Goal: Task Accomplishment & Management: Manage account settings

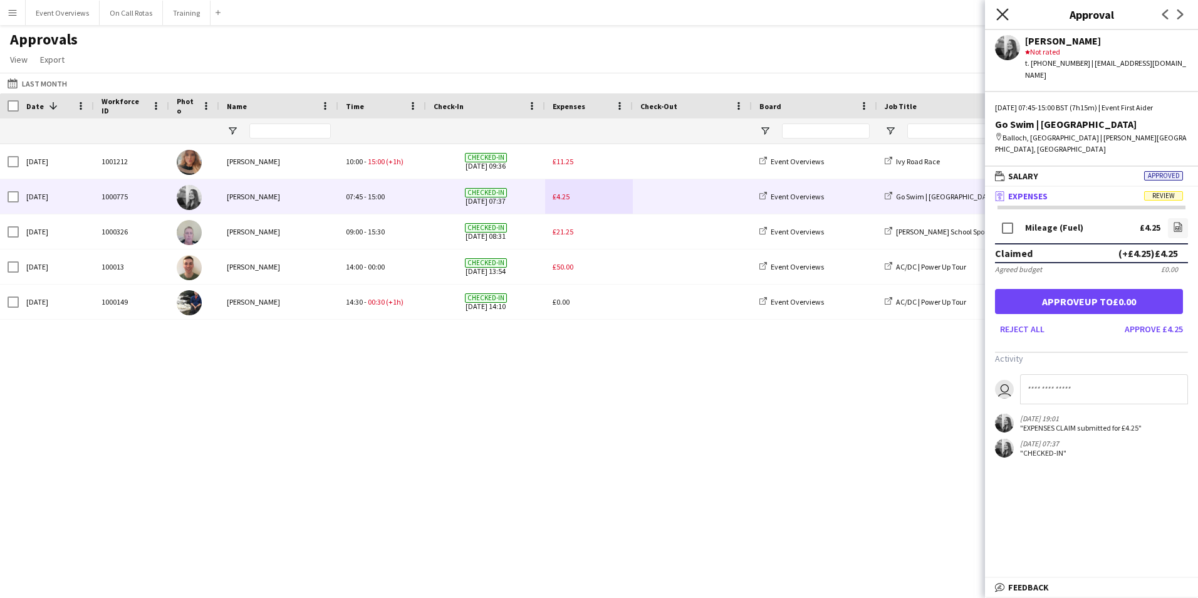
click at [1004, 16] on icon at bounding box center [1002, 14] width 12 height 12
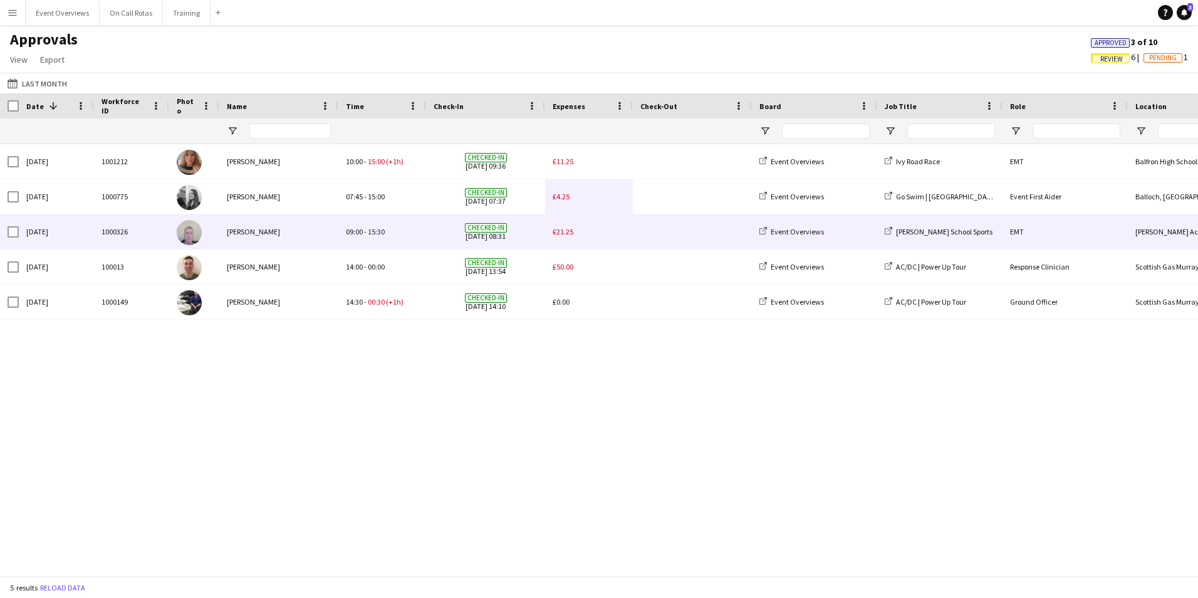
click at [565, 227] on span "£21.25" at bounding box center [563, 231] width 21 height 9
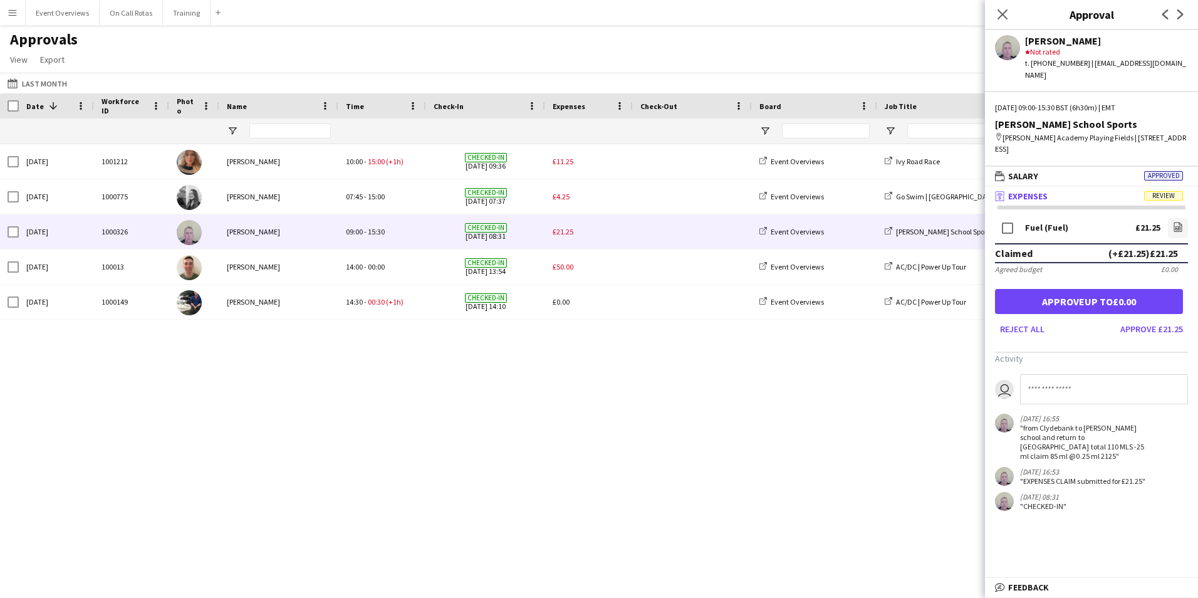
click at [1001, 22] on div "Close pop-in" at bounding box center [1002, 14] width 35 height 29
click at [1003, 18] on icon "Close pop-in" at bounding box center [1002, 14] width 12 height 12
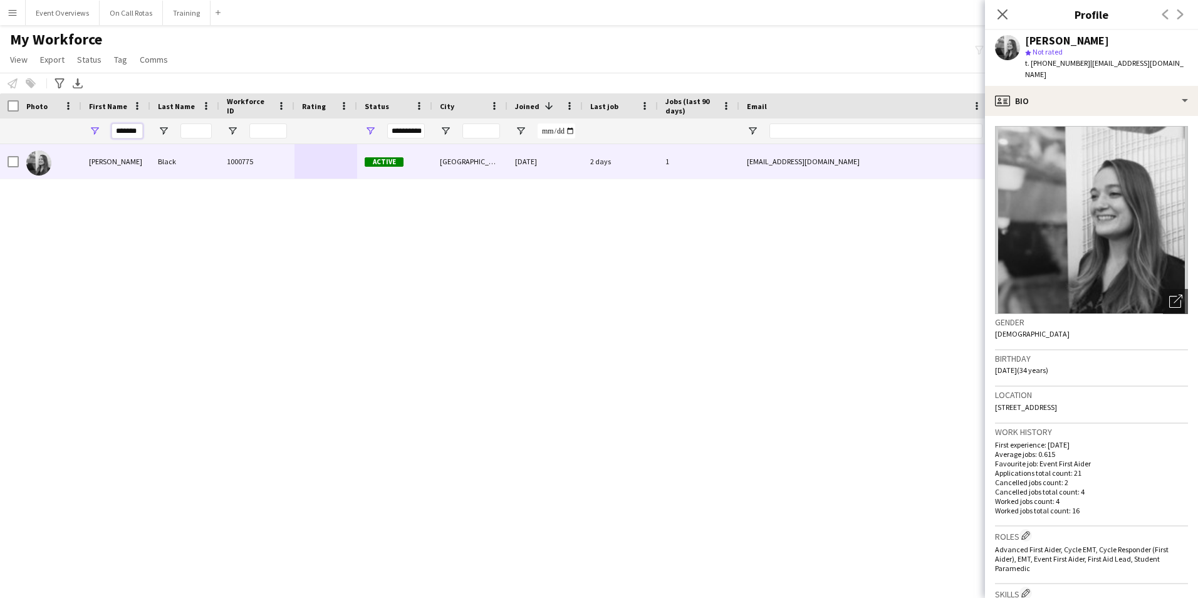
drag, startPoint x: 142, startPoint y: 128, endPoint x: 93, endPoint y: 128, distance: 48.9
click at [93, 128] on div "*******" at bounding box center [115, 130] width 69 height 25
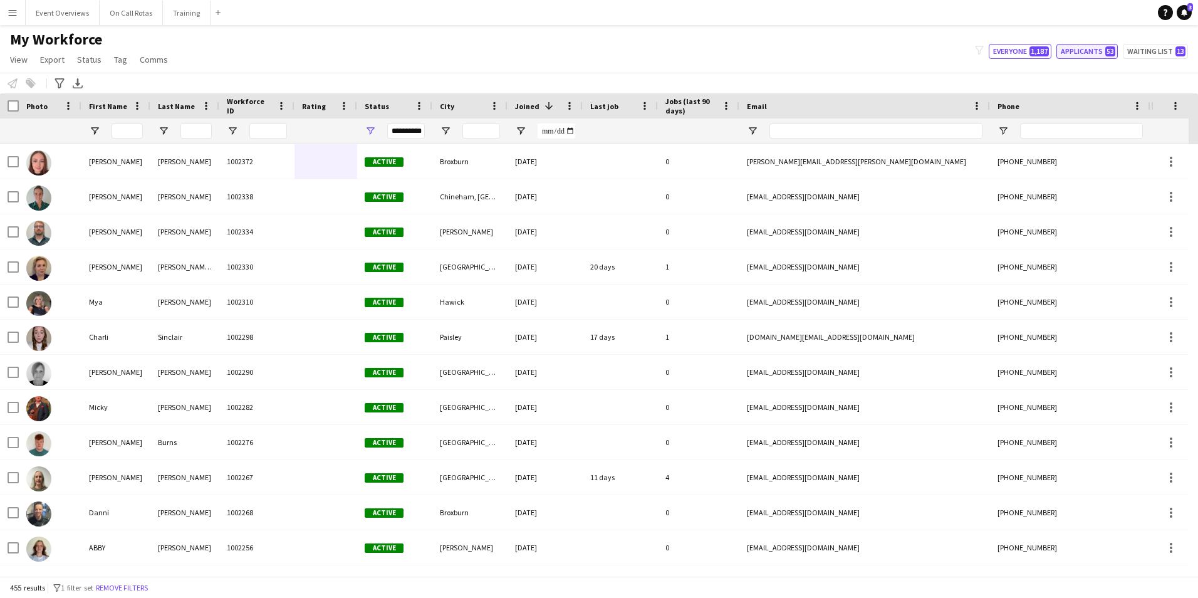
click at [1090, 53] on button "Applicants 53" at bounding box center [1087, 51] width 61 height 15
type input "**********"
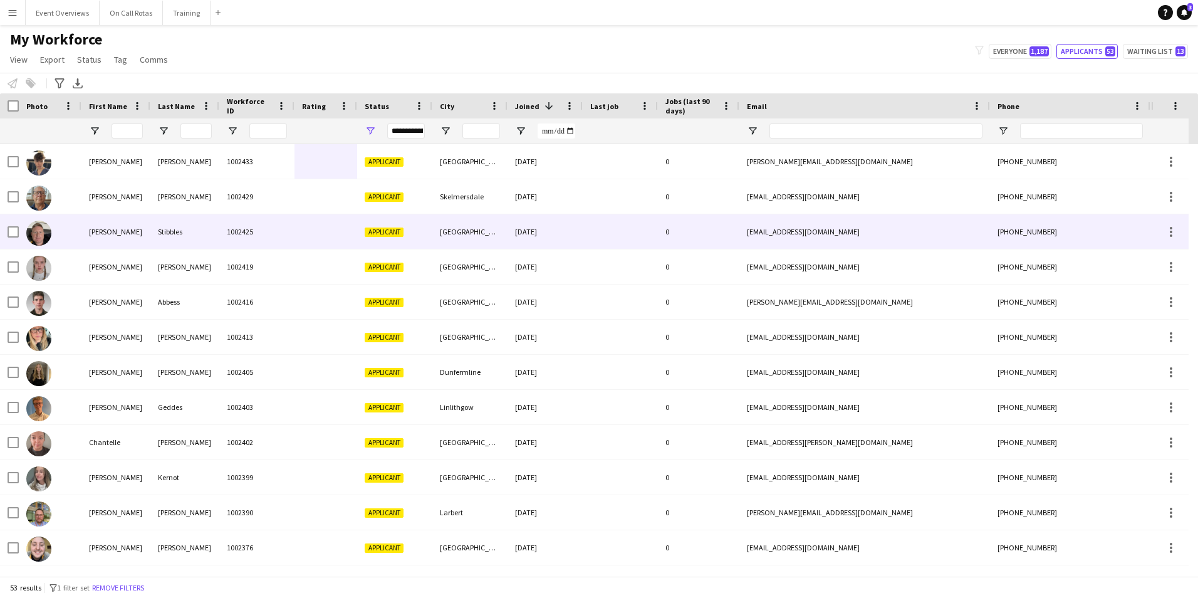
click at [276, 231] on div "1002425" at bounding box center [256, 231] width 75 height 34
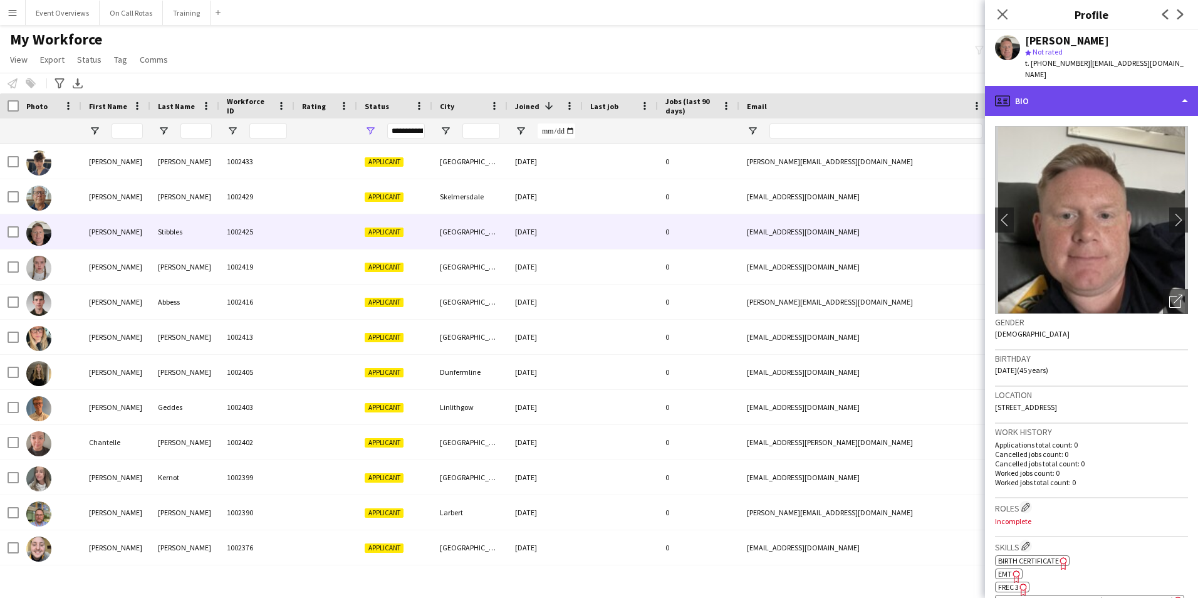
click at [1084, 87] on div "profile Bio" at bounding box center [1091, 101] width 213 height 30
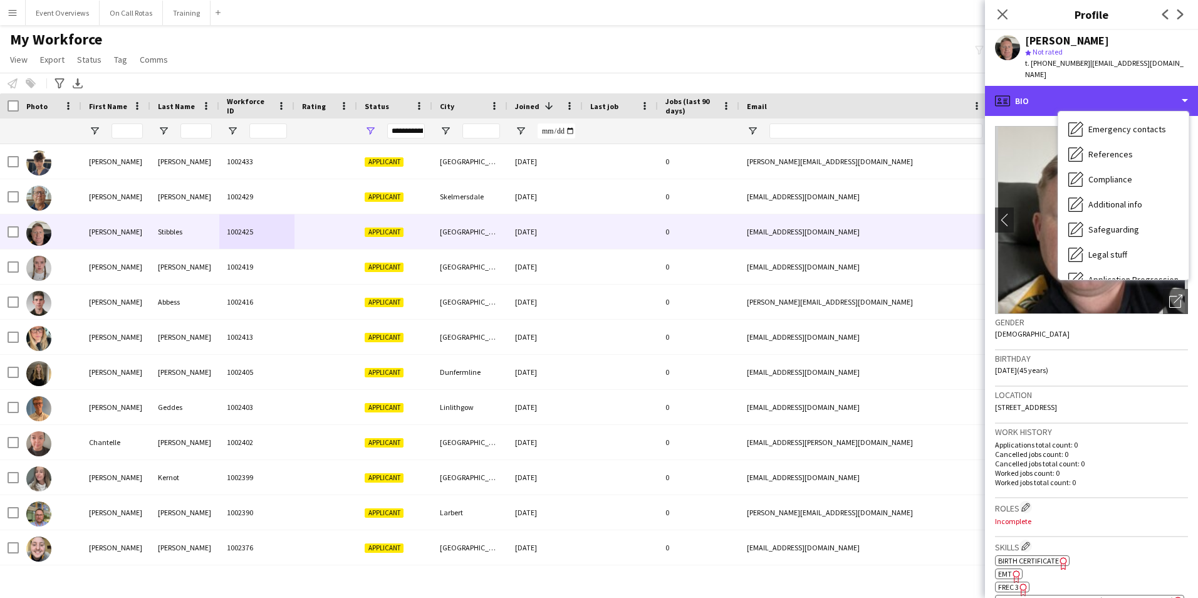
scroll to position [218, 0]
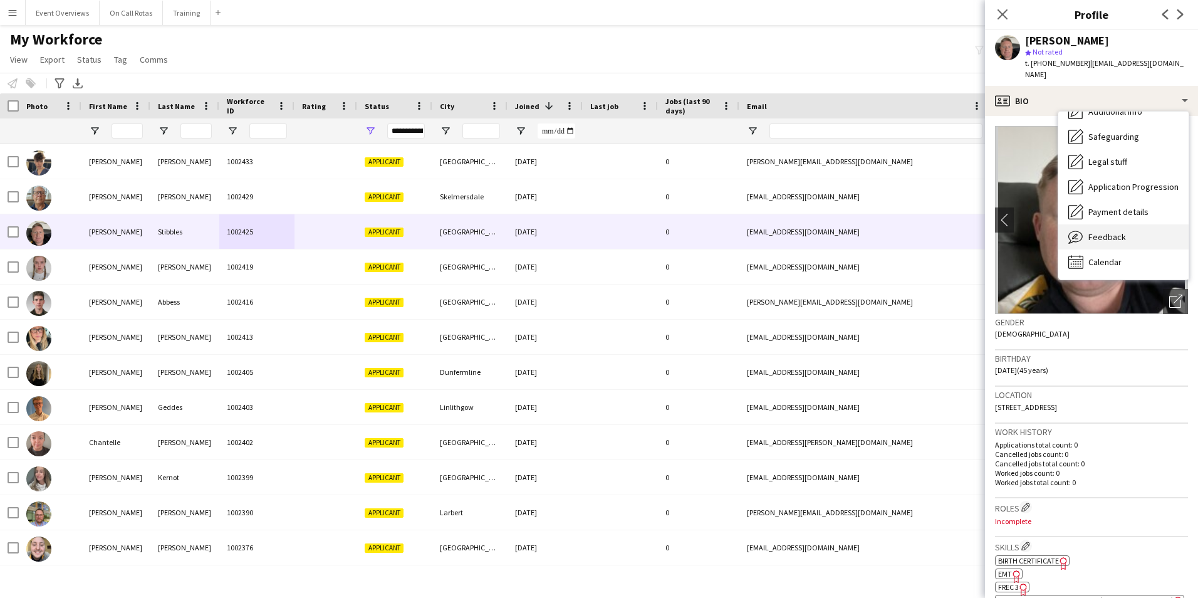
click at [1099, 231] on span "Feedback" at bounding box center [1108, 236] width 38 height 11
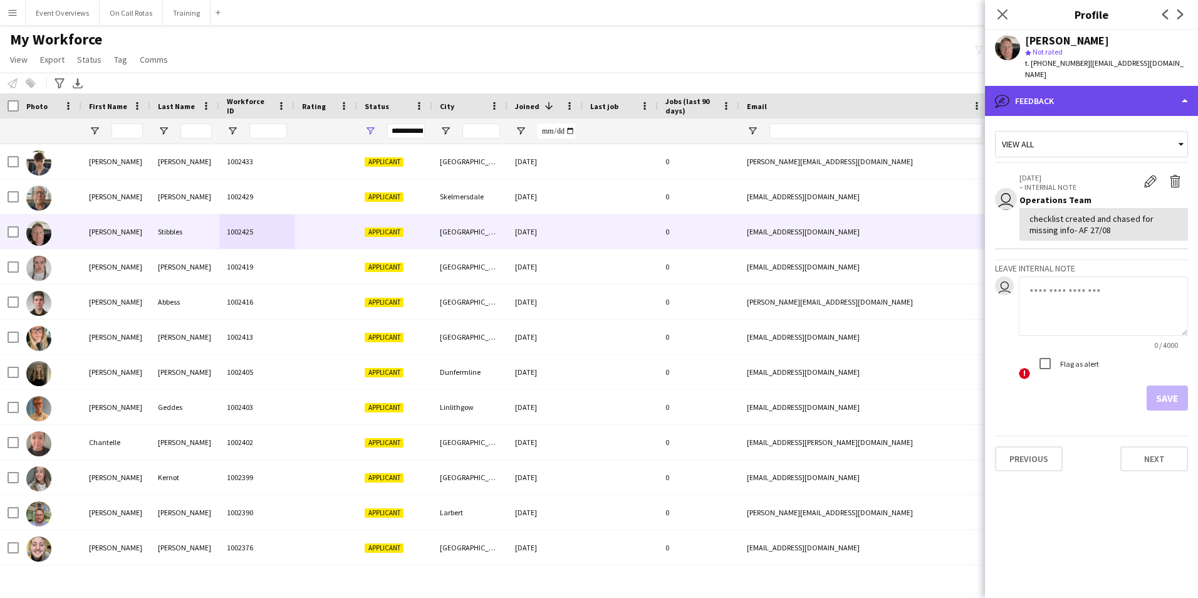
click at [1058, 95] on div "bubble-pencil Feedback" at bounding box center [1091, 101] width 213 height 30
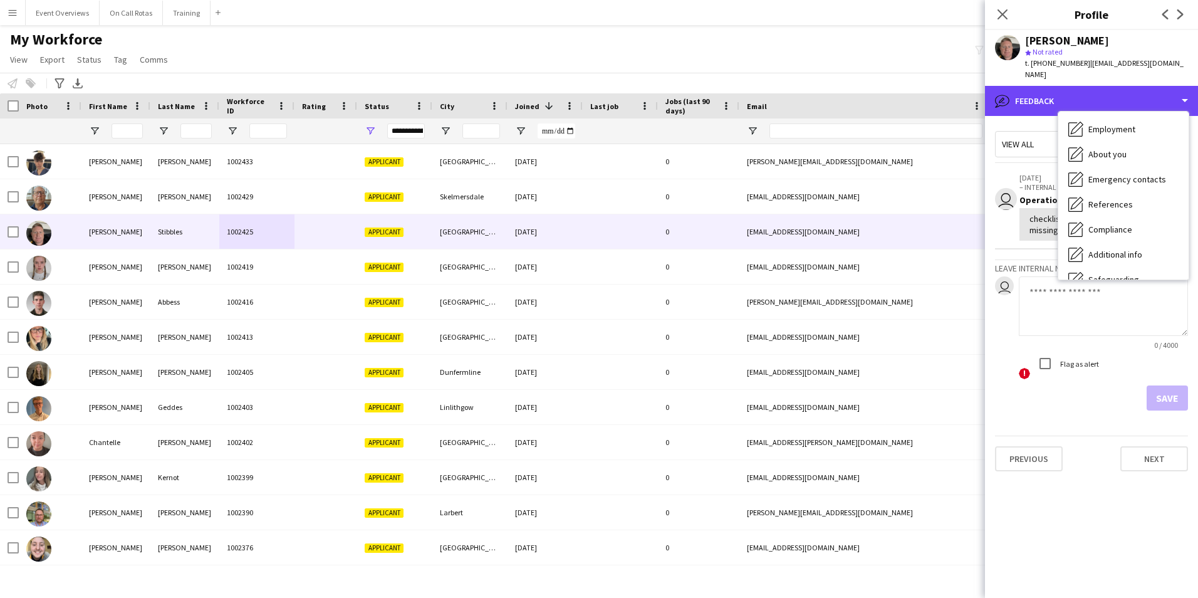
scroll to position [0, 0]
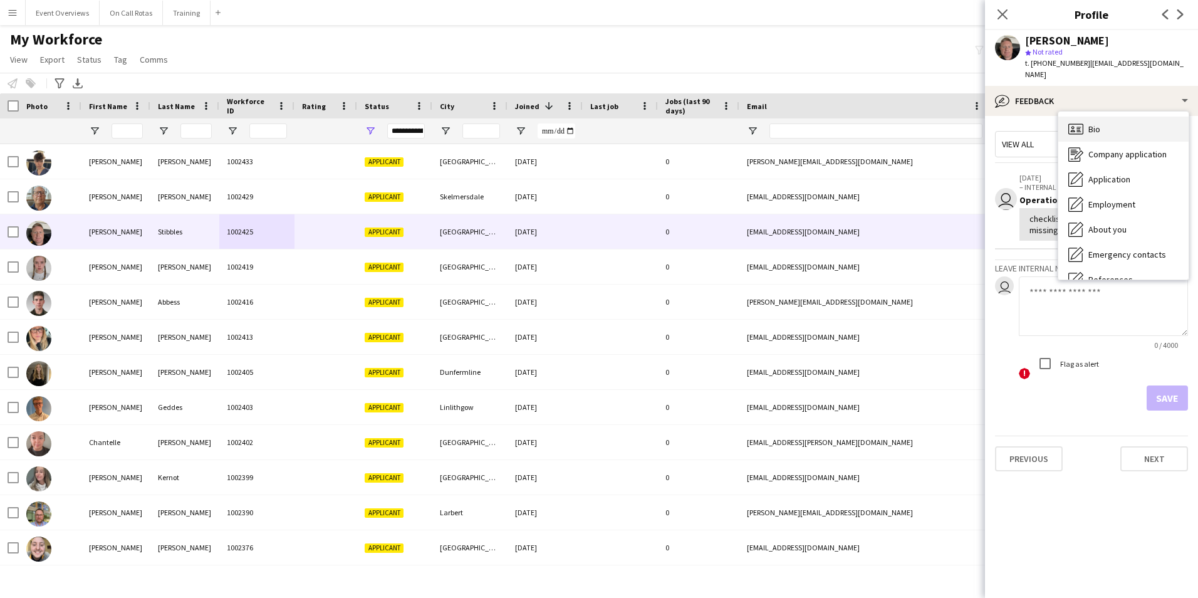
click at [1084, 123] on icon at bounding box center [1075, 128] width 15 height 11
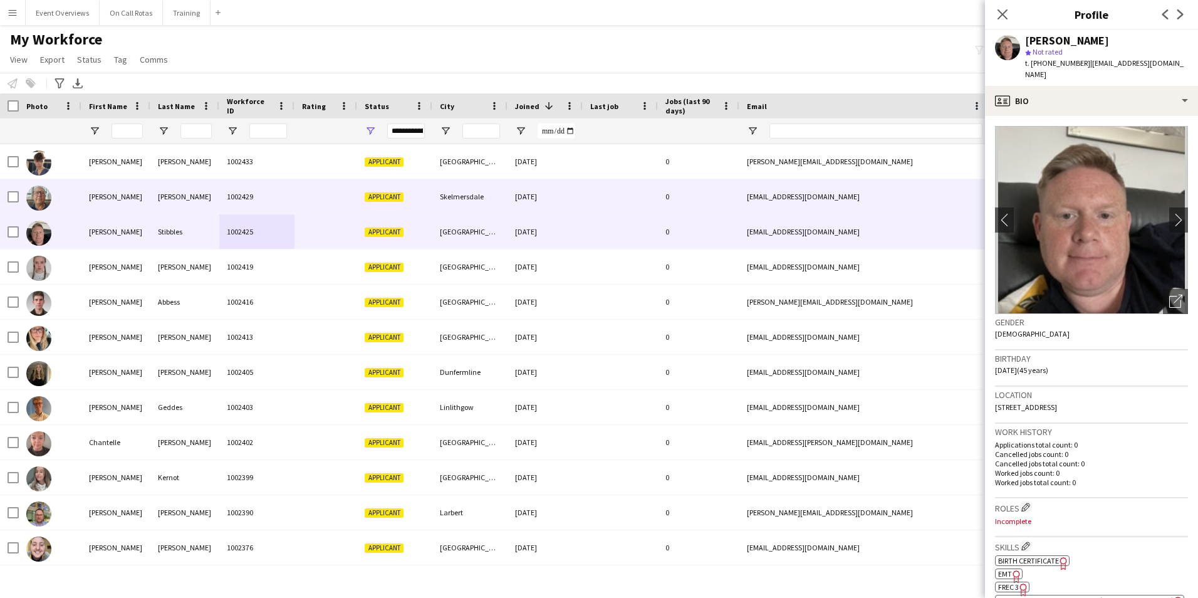
click at [488, 192] on div "Skelmersdale" at bounding box center [469, 196] width 75 height 34
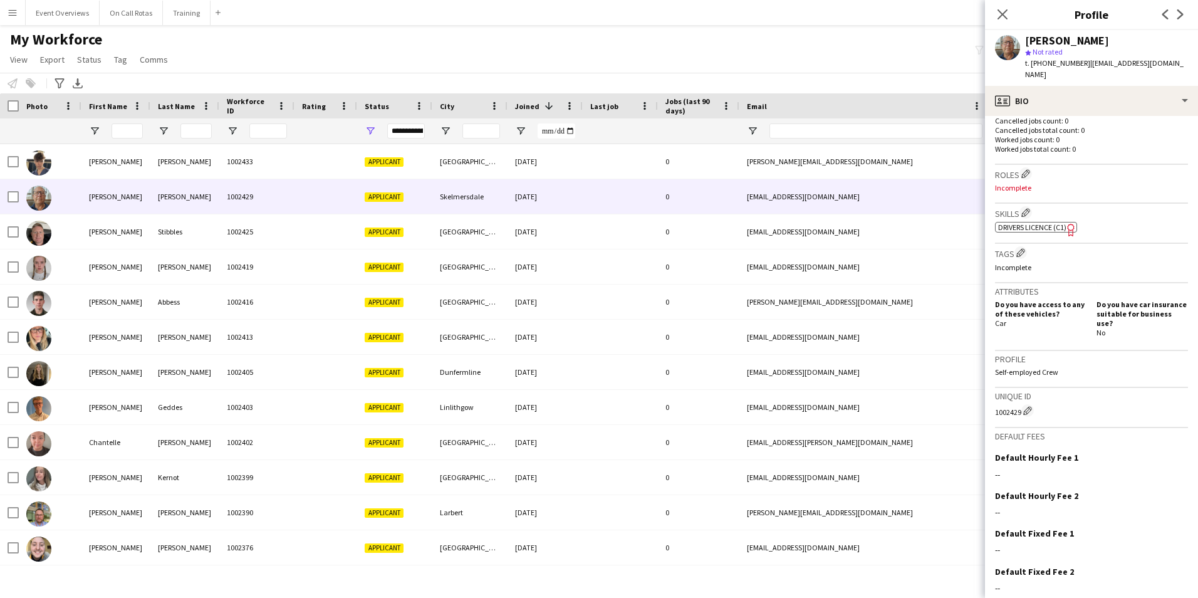
scroll to position [363, 0]
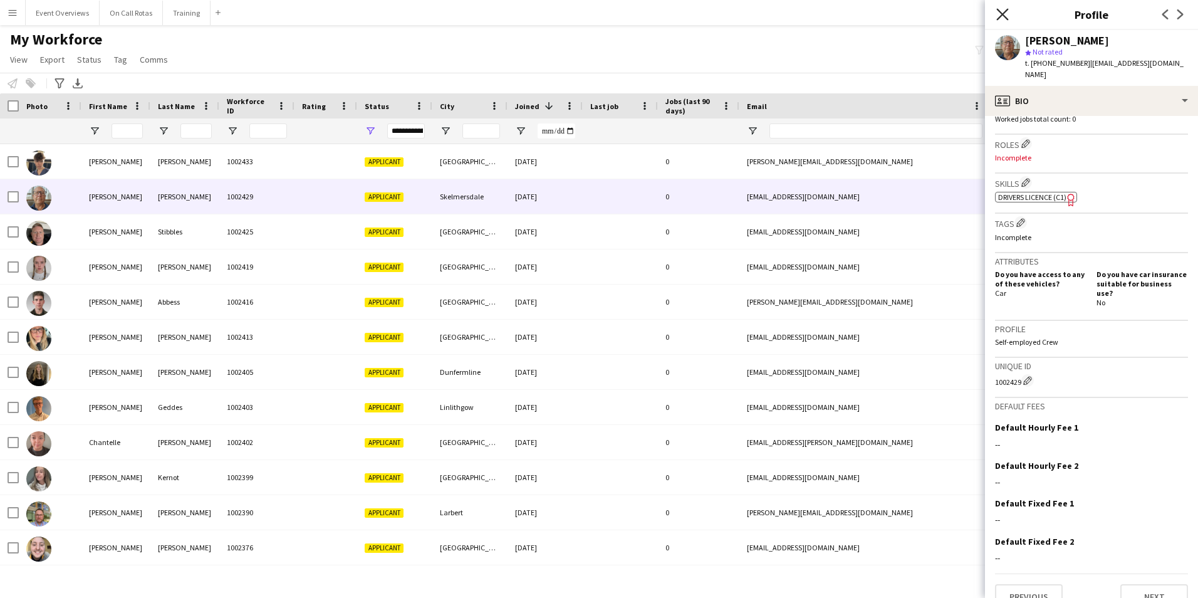
click at [1003, 14] on icon at bounding box center [1002, 14] width 12 height 12
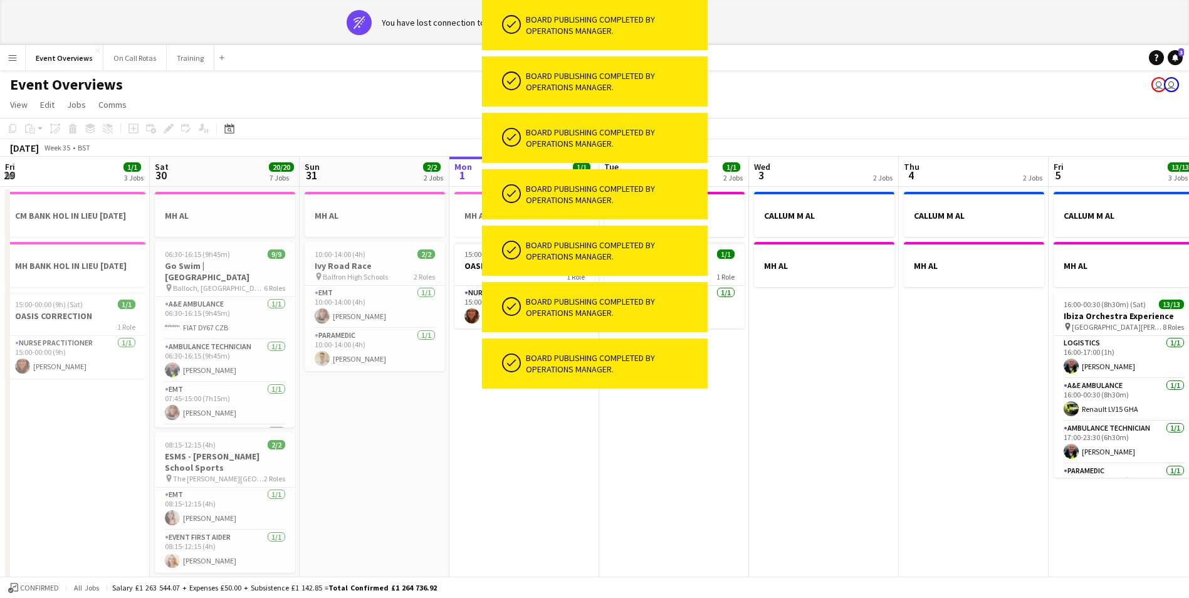
scroll to position [0, 300]
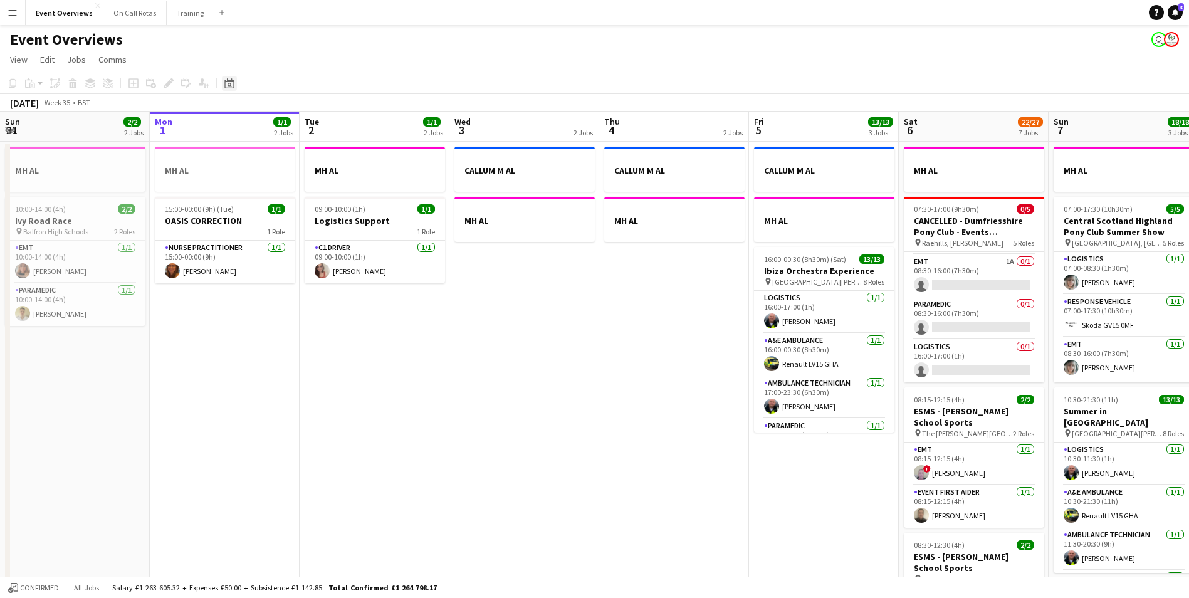
click at [232, 80] on icon at bounding box center [228, 83] width 9 height 10
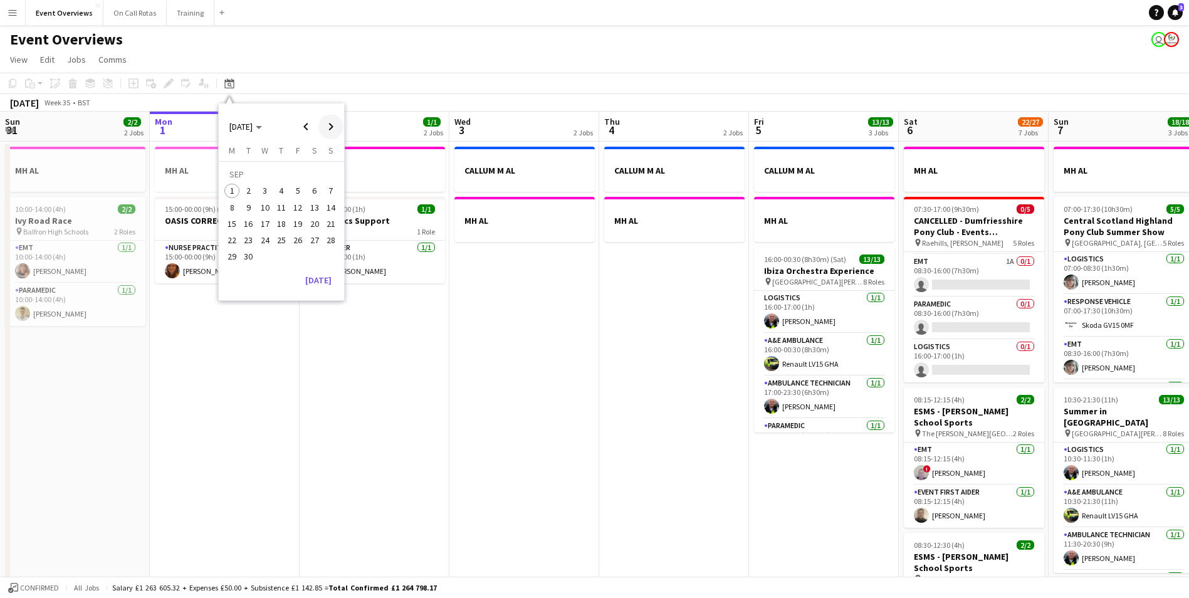
click at [333, 125] on span "Next month" at bounding box center [330, 126] width 25 height 25
click at [296, 190] on span "3" at bounding box center [297, 191] width 15 height 15
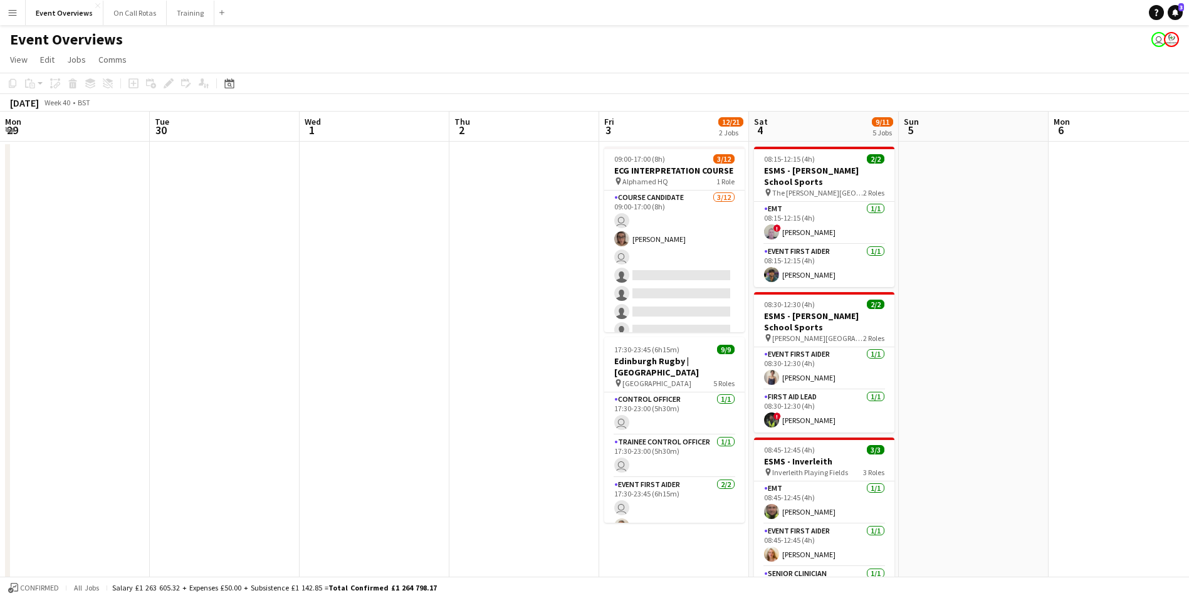
scroll to position [0, 431]
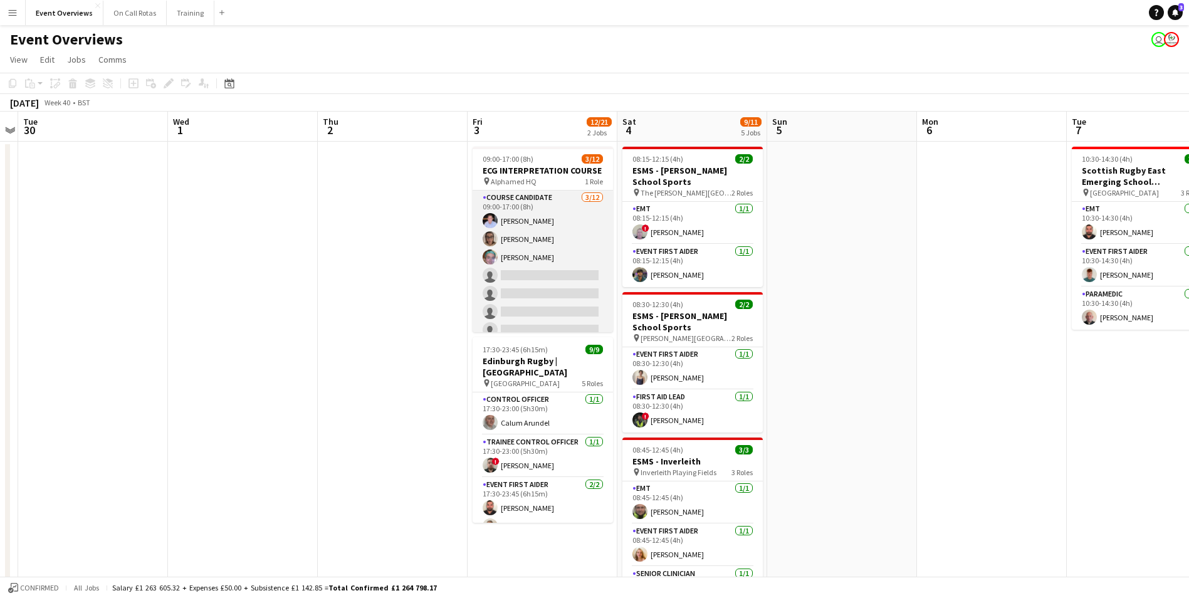
click at [487, 236] on app-user-avatar at bounding box center [490, 238] width 15 height 15
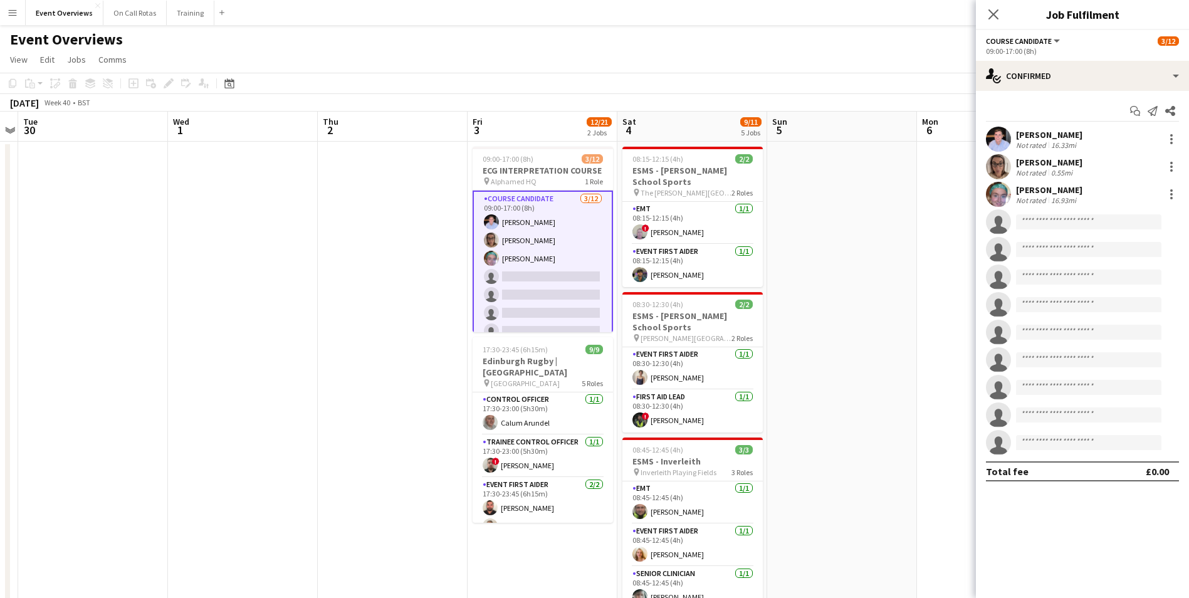
click at [493, 258] on app-user-avatar at bounding box center [491, 258] width 15 height 15
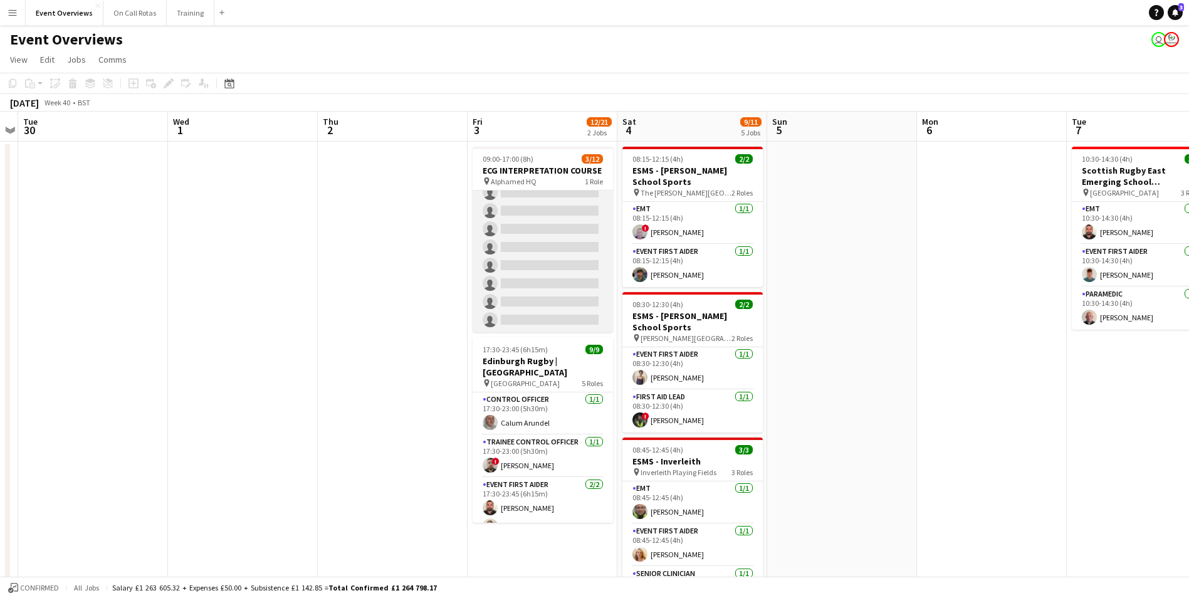
scroll to position [0, 0]
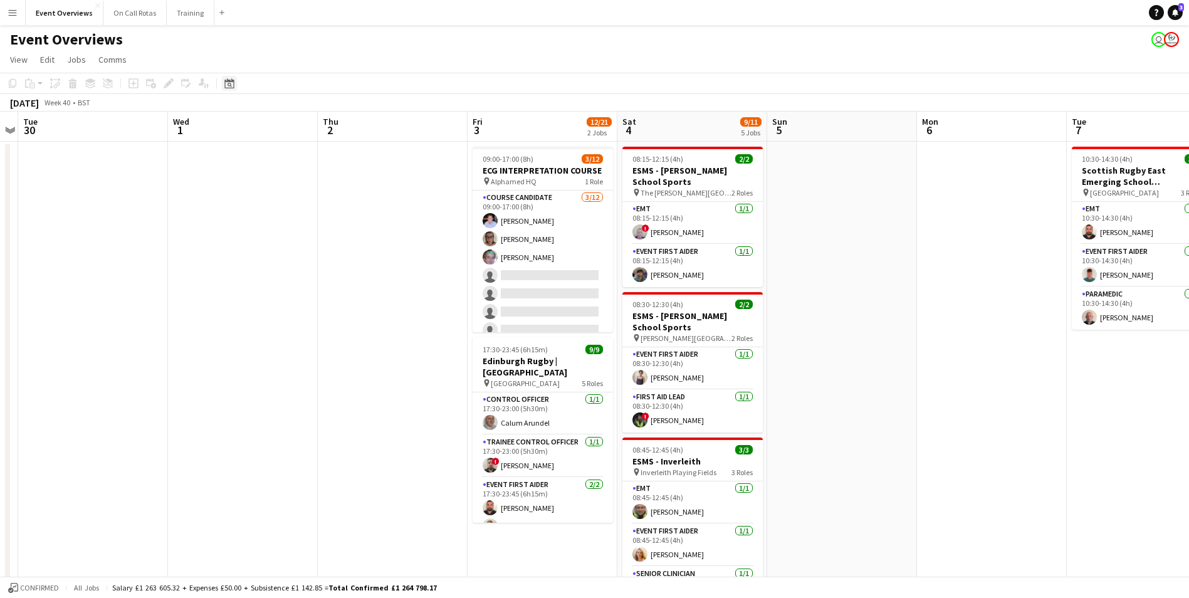
click at [232, 84] on icon "Date picker" at bounding box center [229, 83] width 10 height 10
click at [321, 129] on span "Next month" at bounding box center [330, 126] width 25 height 25
click at [296, 230] on span "19" at bounding box center [297, 223] width 15 height 15
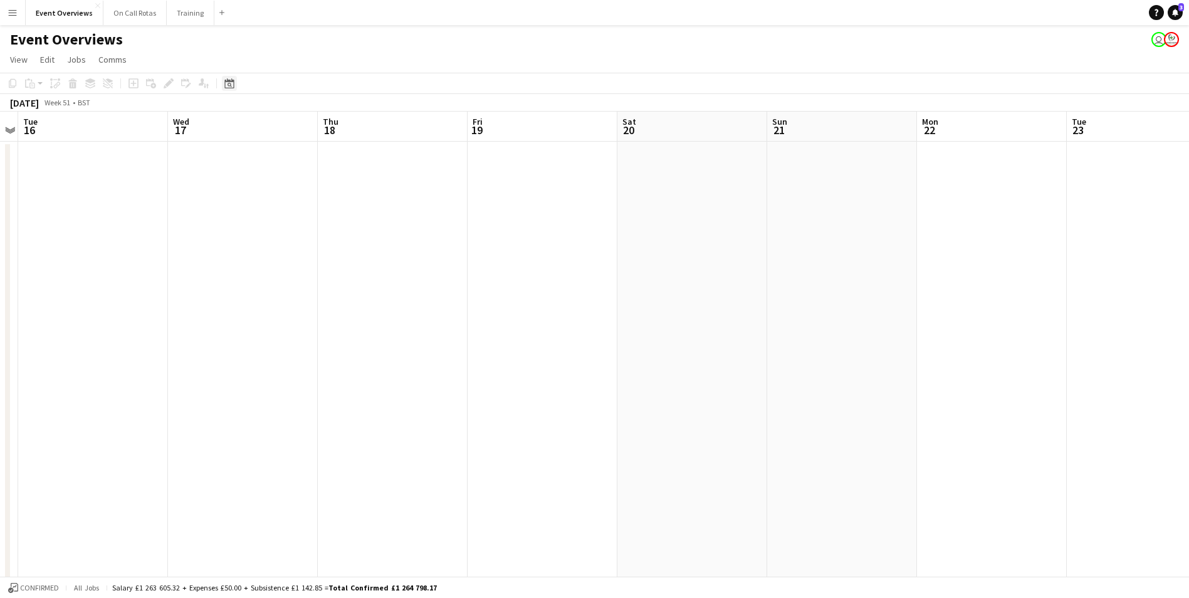
click at [236, 83] on div "Date picker" at bounding box center [229, 83] width 15 height 15
click at [233, 243] on span "22" at bounding box center [231, 239] width 15 height 15
click at [232, 80] on icon at bounding box center [228, 83] width 9 height 10
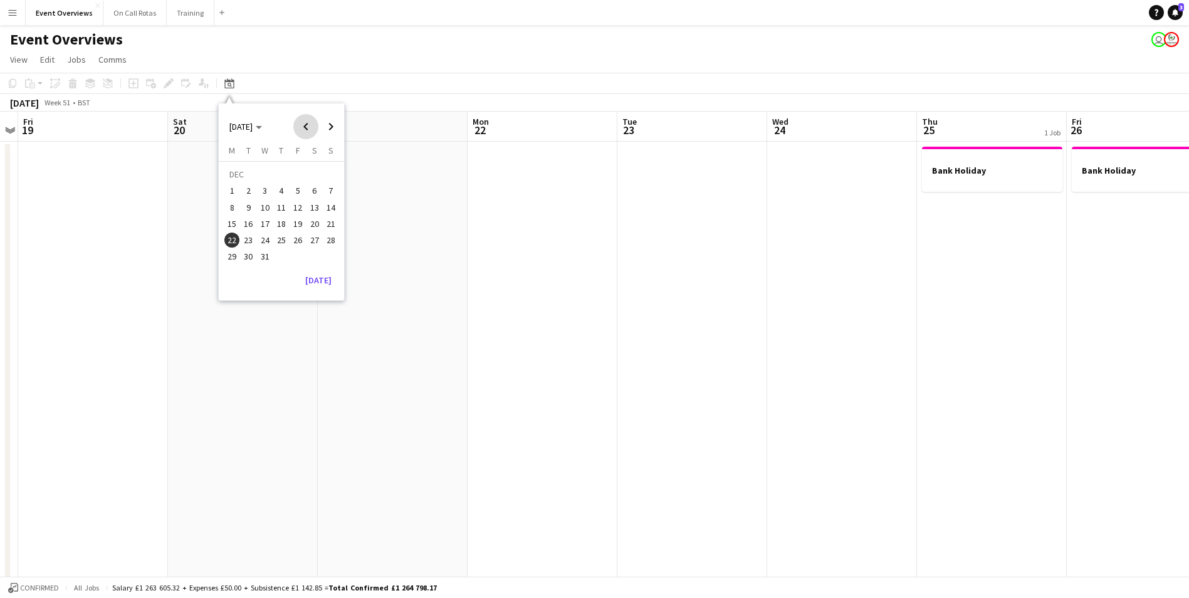
click at [310, 124] on span "Previous month" at bounding box center [305, 126] width 25 height 25
click at [303, 122] on span "Previous month" at bounding box center [305, 126] width 25 height 25
click at [328, 132] on span "Next month" at bounding box center [330, 126] width 25 height 25
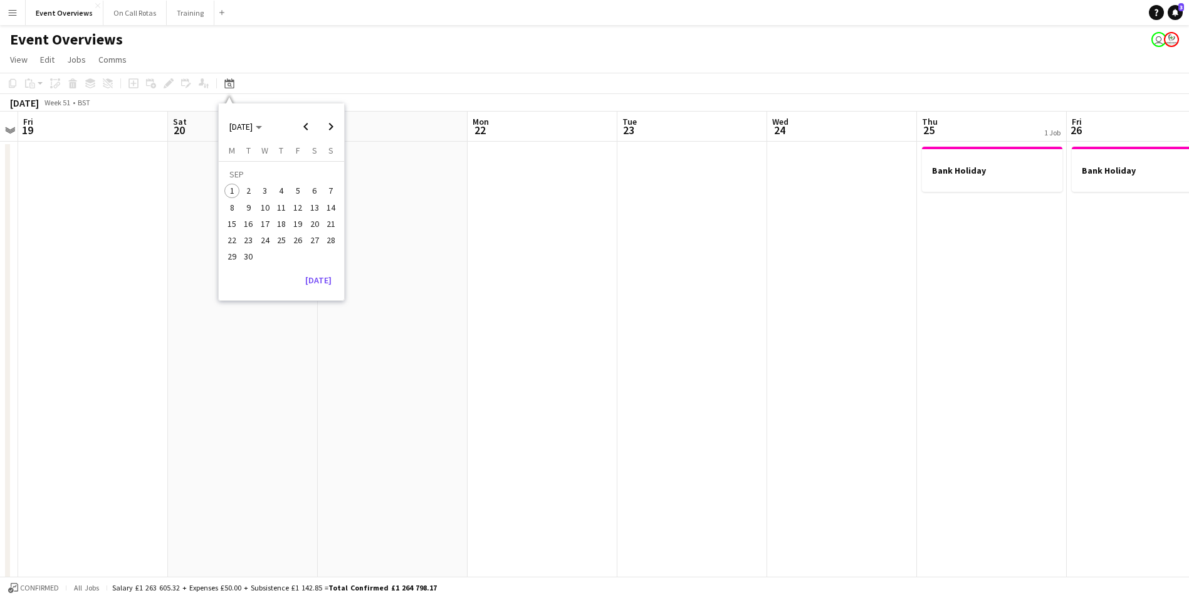
click at [234, 188] on span "1" at bounding box center [231, 191] width 15 height 15
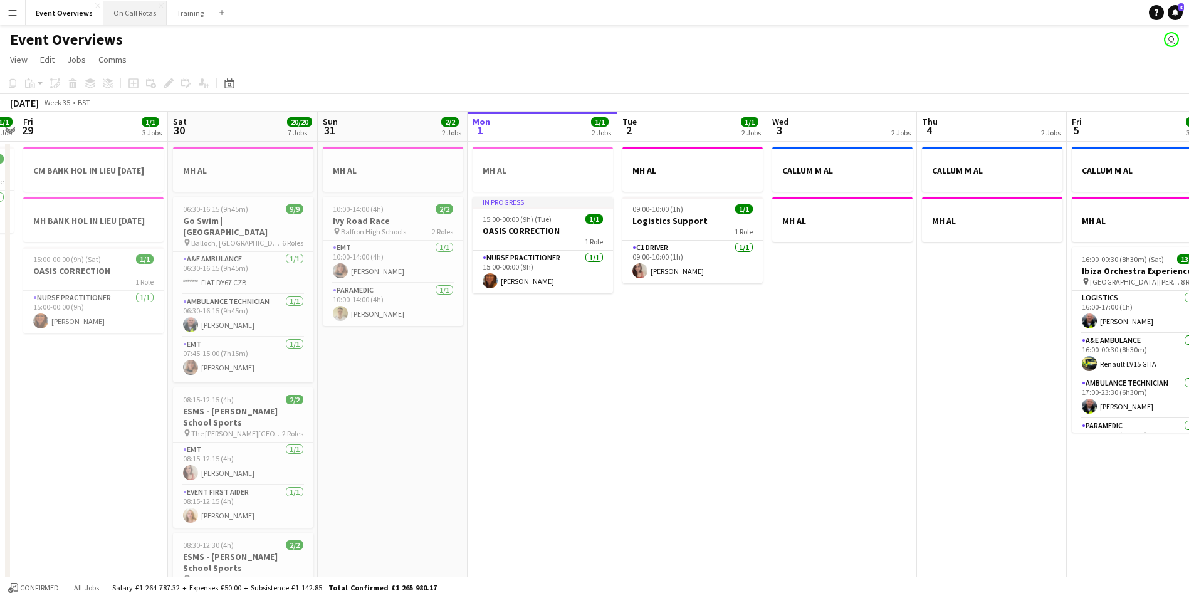
click at [137, 16] on button "On Call Rotas Close" at bounding box center [134, 13] width 63 height 24
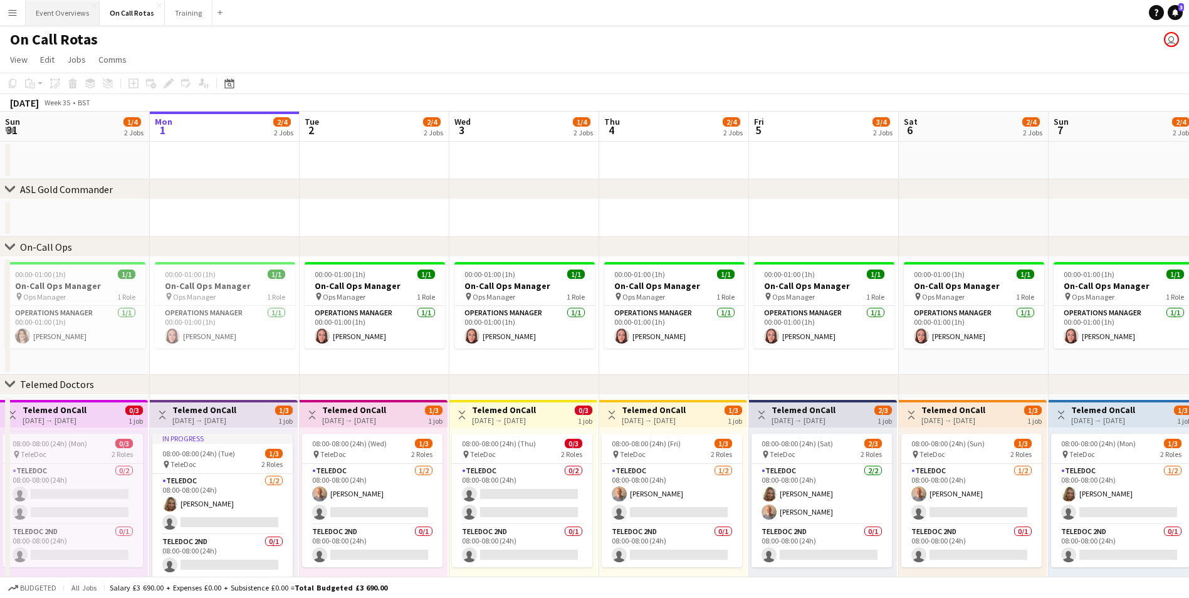
click at [40, 11] on button "Event Overviews Close" at bounding box center [63, 13] width 74 height 24
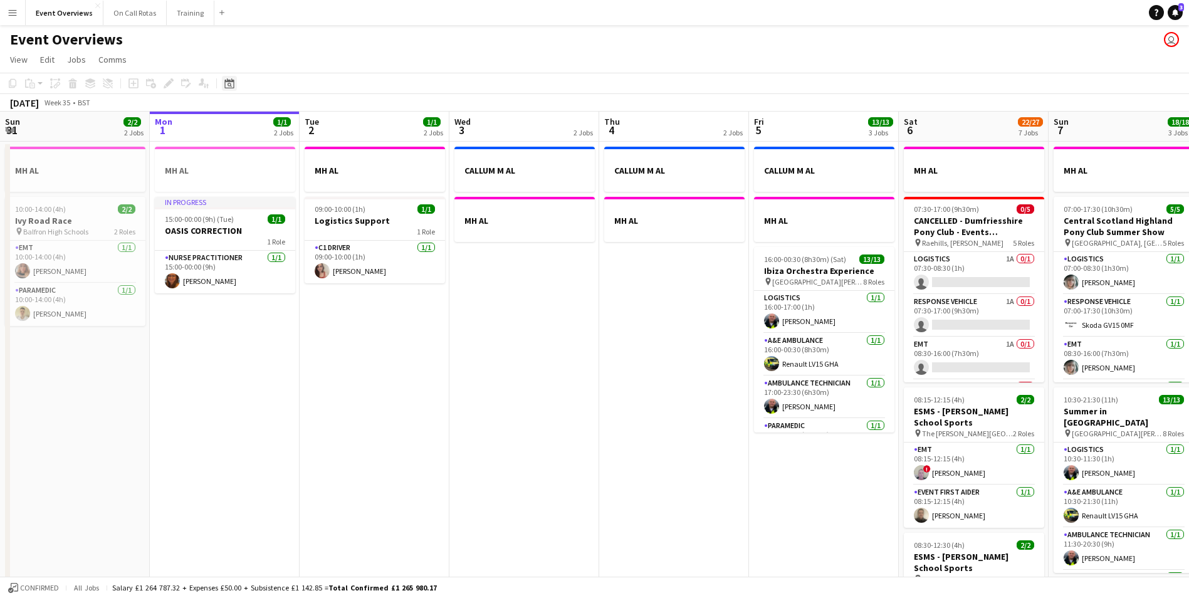
click at [231, 85] on icon at bounding box center [229, 85] width 4 height 4
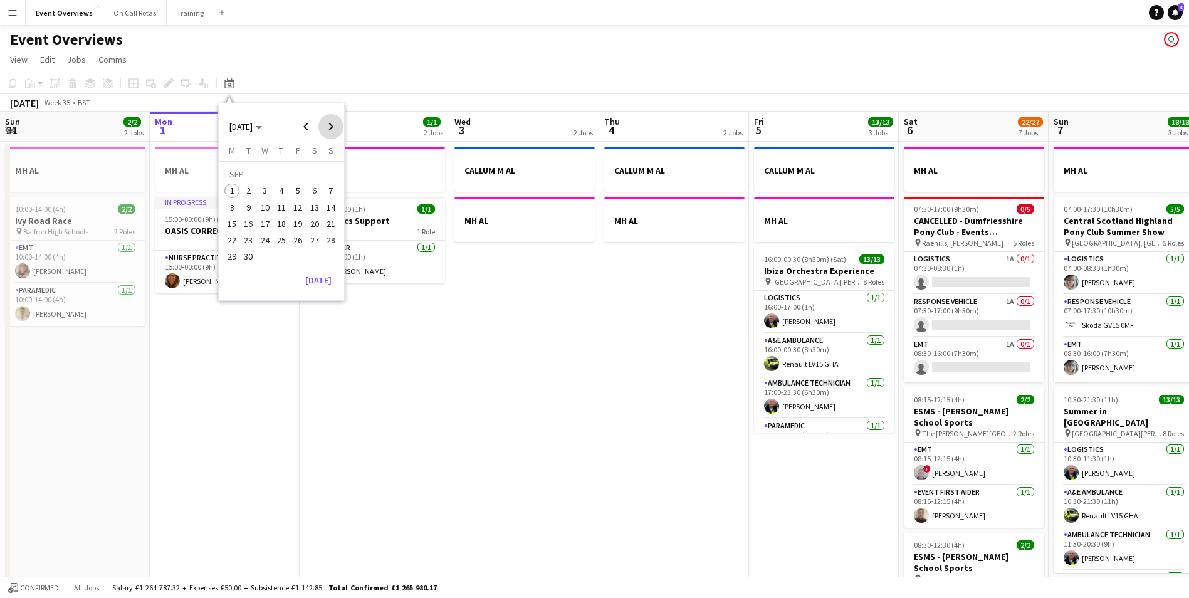
click at [333, 125] on span "Next month" at bounding box center [330, 126] width 25 height 25
click at [306, 128] on span "Previous month" at bounding box center [305, 126] width 25 height 25
click at [286, 207] on span "11" at bounding box center [281, 207] width 15 height 15
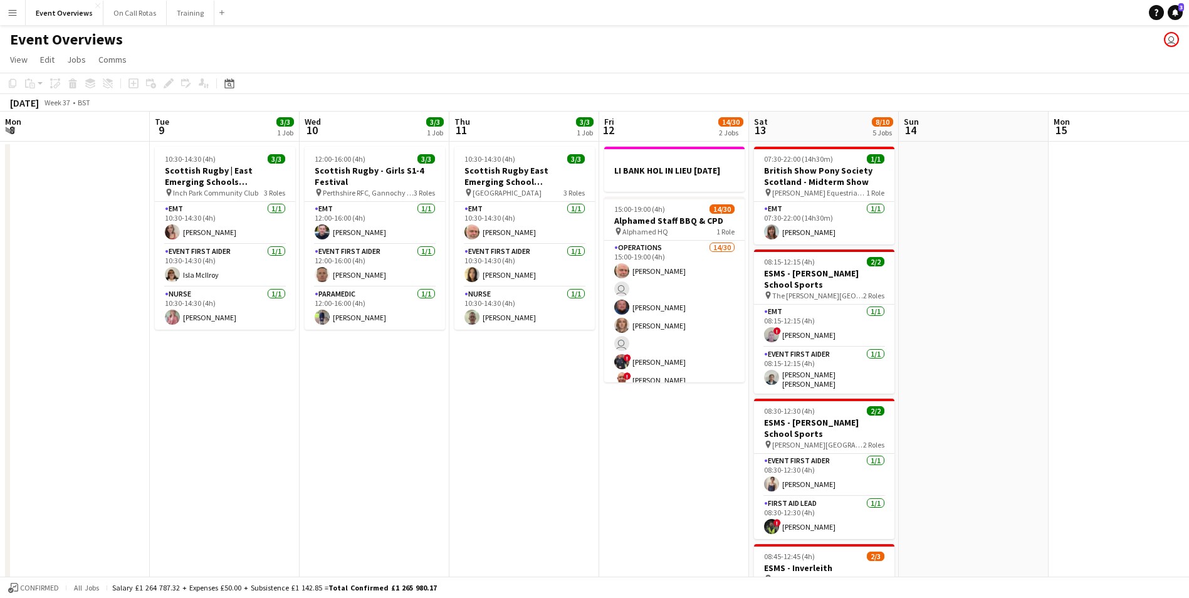
scroll to position [0, 431]
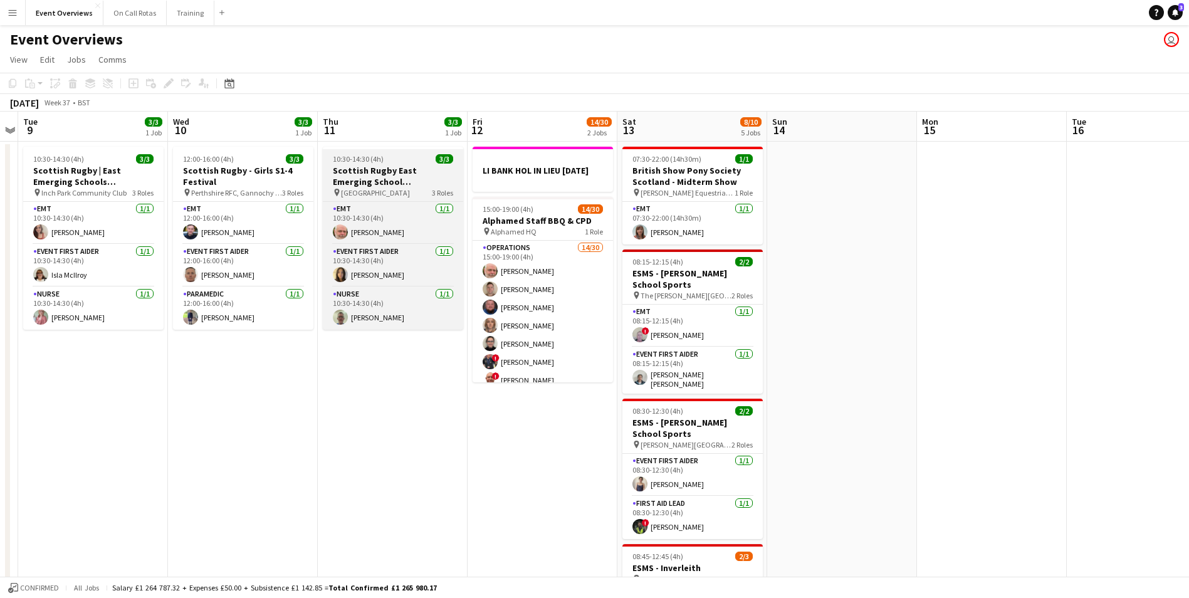
click at [385, 159] on div "10:30-14:30 (4h) 3/3" at bounding box center [393, 158] width 140 height 9
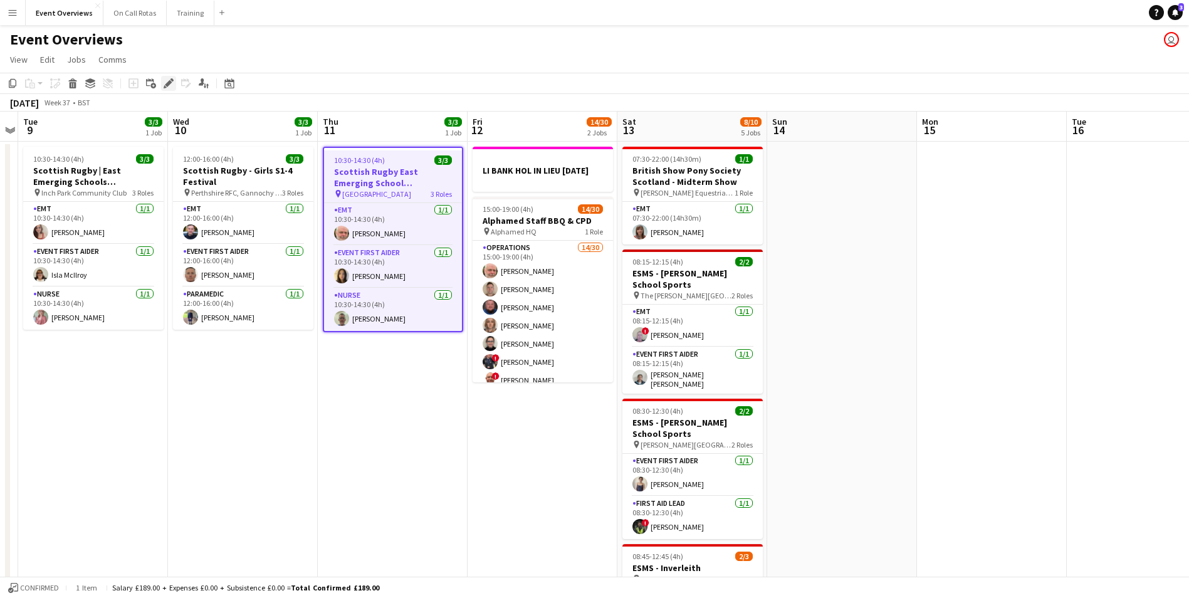
click at [169, 88] on icon "Edit" at bounding box center [169, 83] width 10 height 10
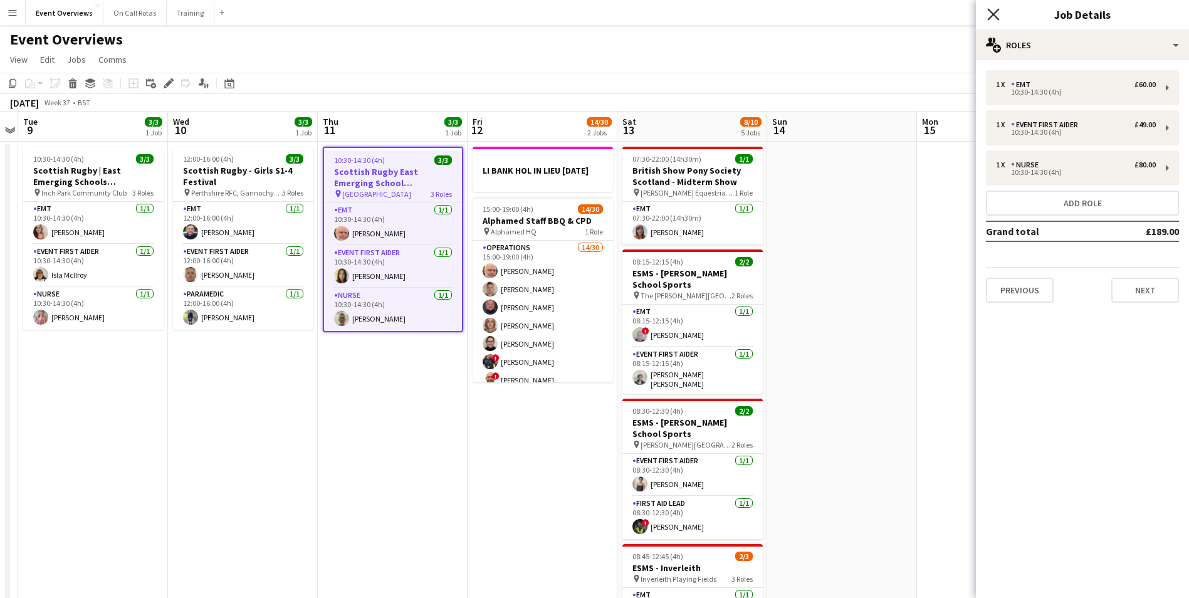
click at [994, 13] on icon at bounding box center [993, 14] width 12 height 12
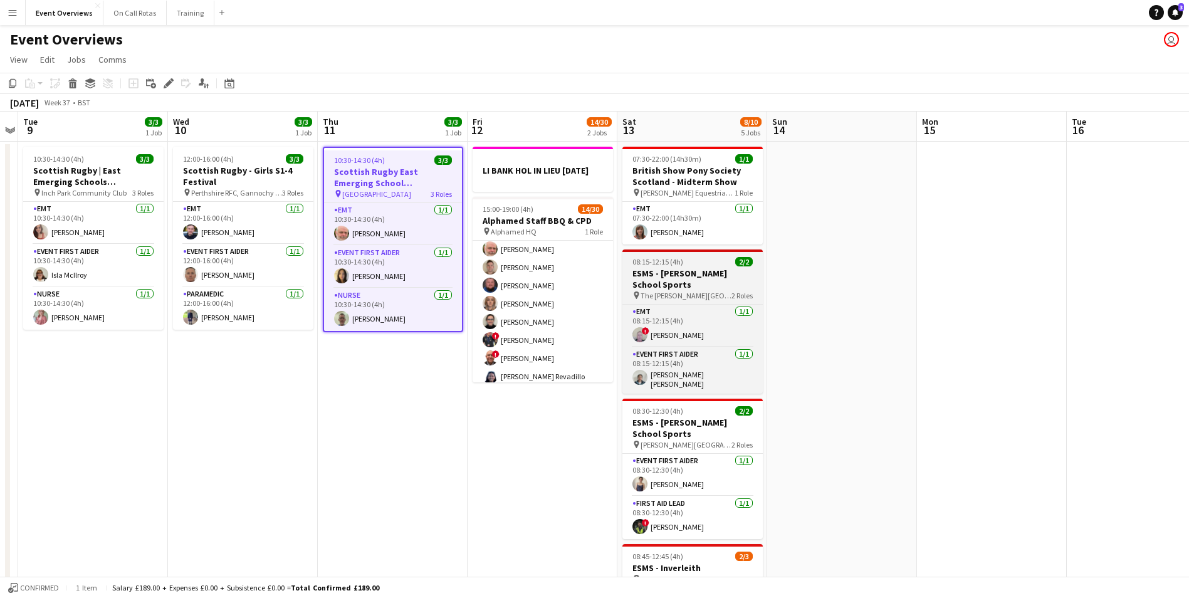
scroll to position [0, 0]
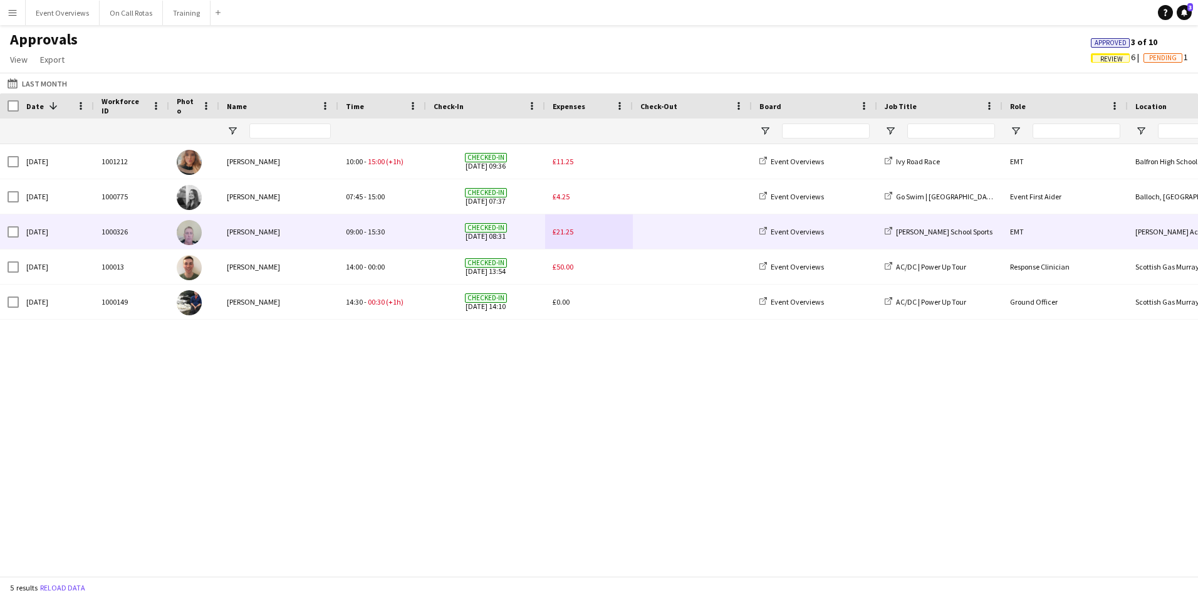
click at [570, 232] on span "£21.25" at bounding box center [563, 231] width 21 height 9
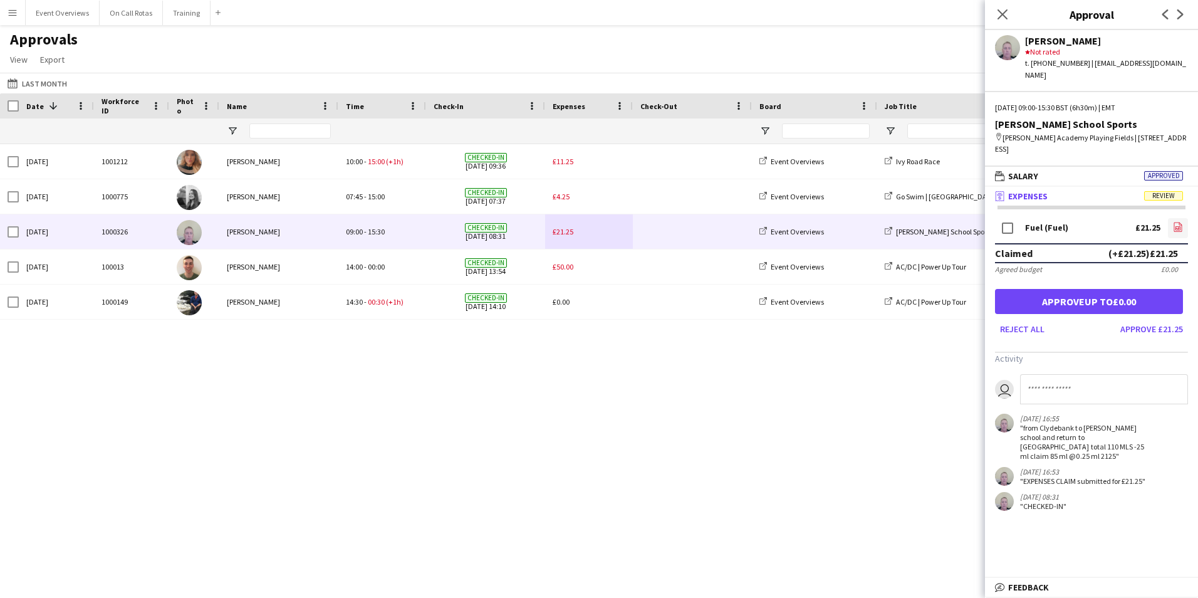
click at [1181, 222] on icon "file-image" at bounding box center [1178, 227] width 10 height 10
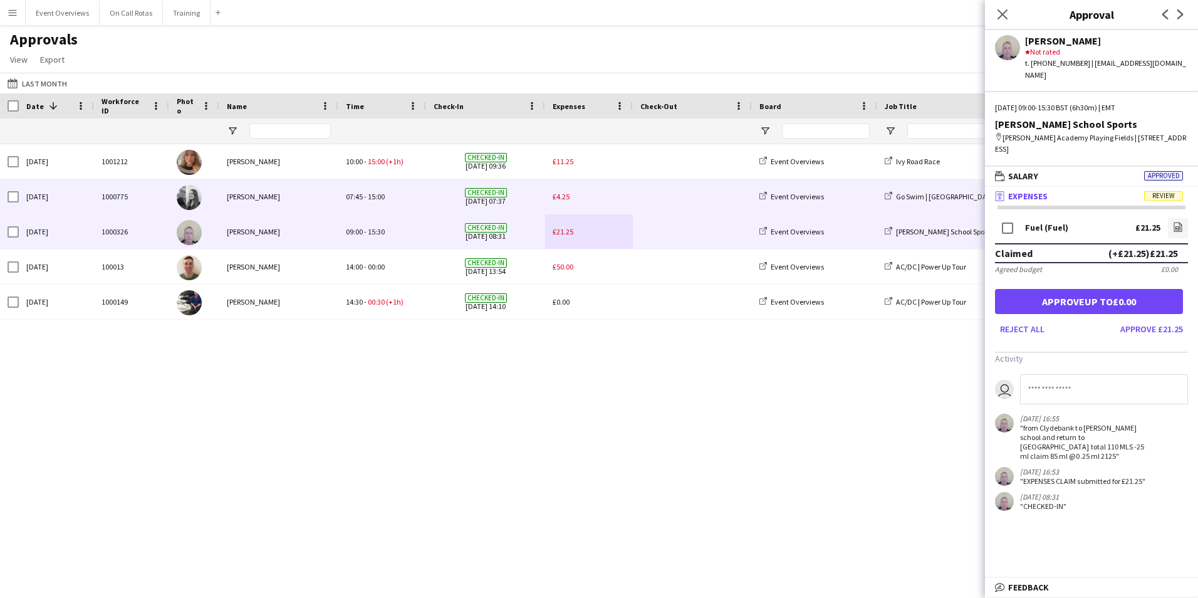
click at [565, 198] on span "£4.25" at bounding box center [561, 196] width 17 height 9
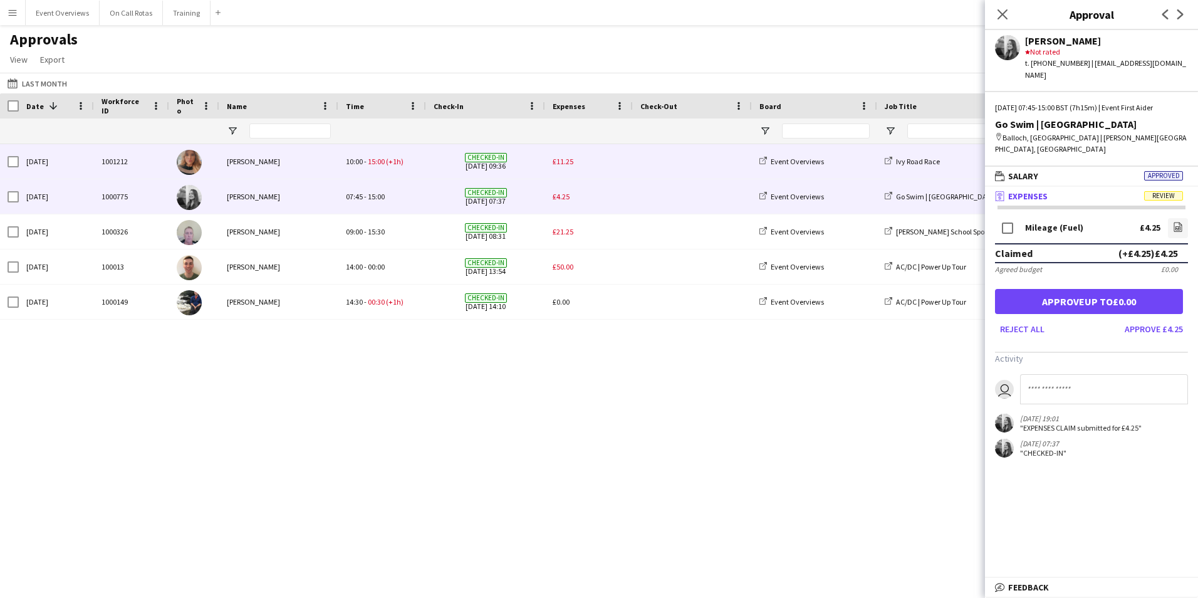
click at [557, 166] on span "£11.25" at bounding box center [563, 161] width 21 height 9
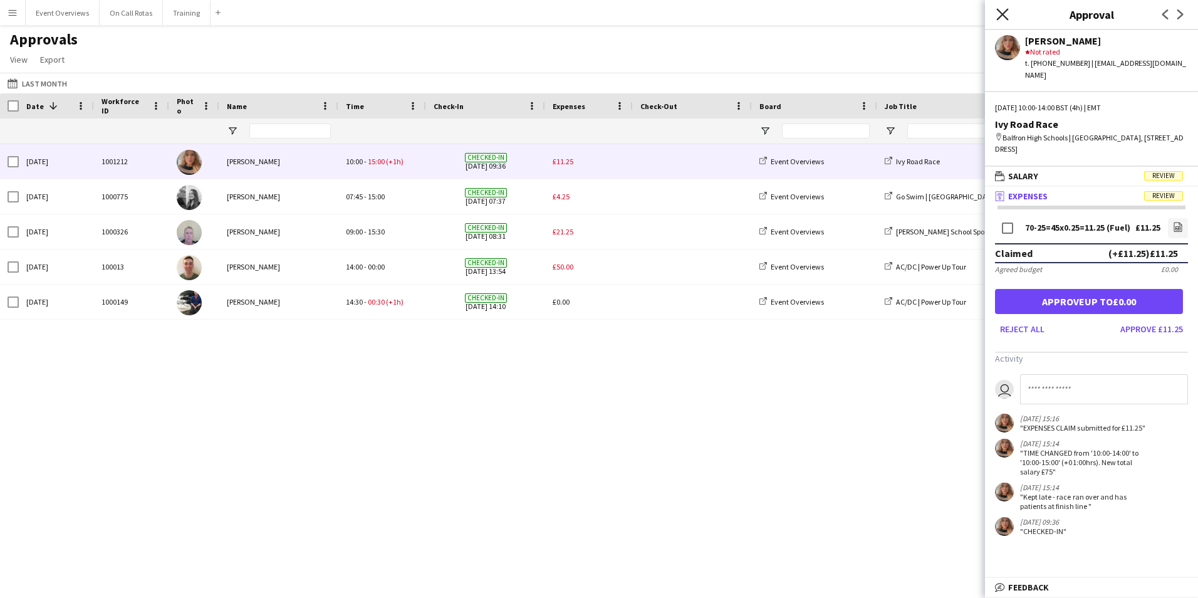
click at [1000, 9] on icon "Close pop-in" at bounding box center [1002, 14] width 12 height 12
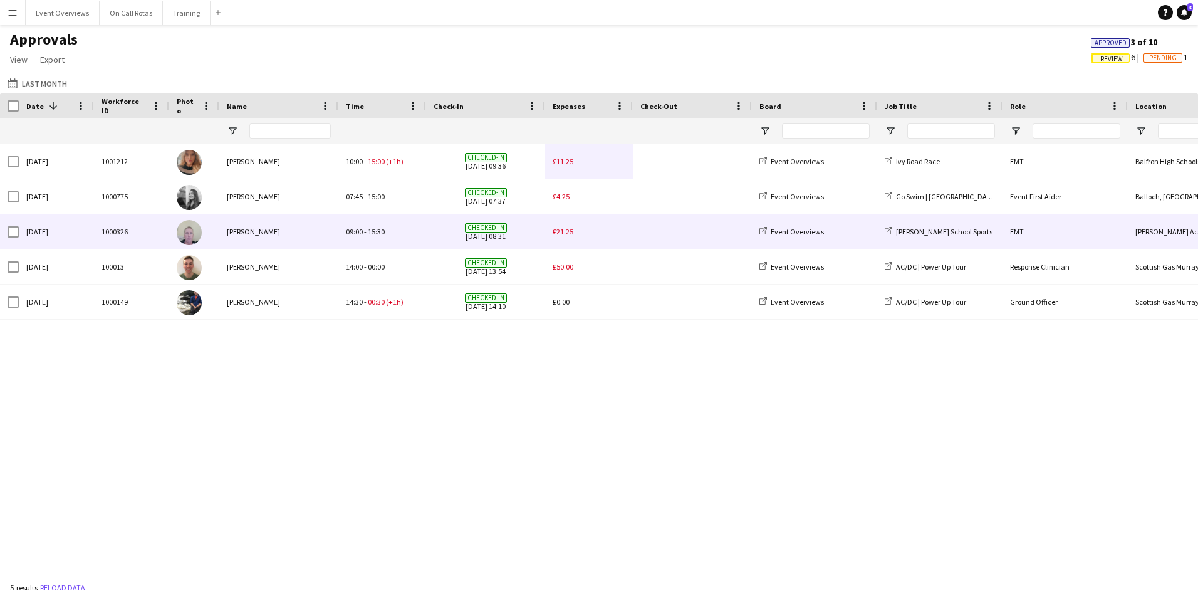
click at [571, 234] on span "£21.25" at bounding box center [563, 231] width 21 height 9
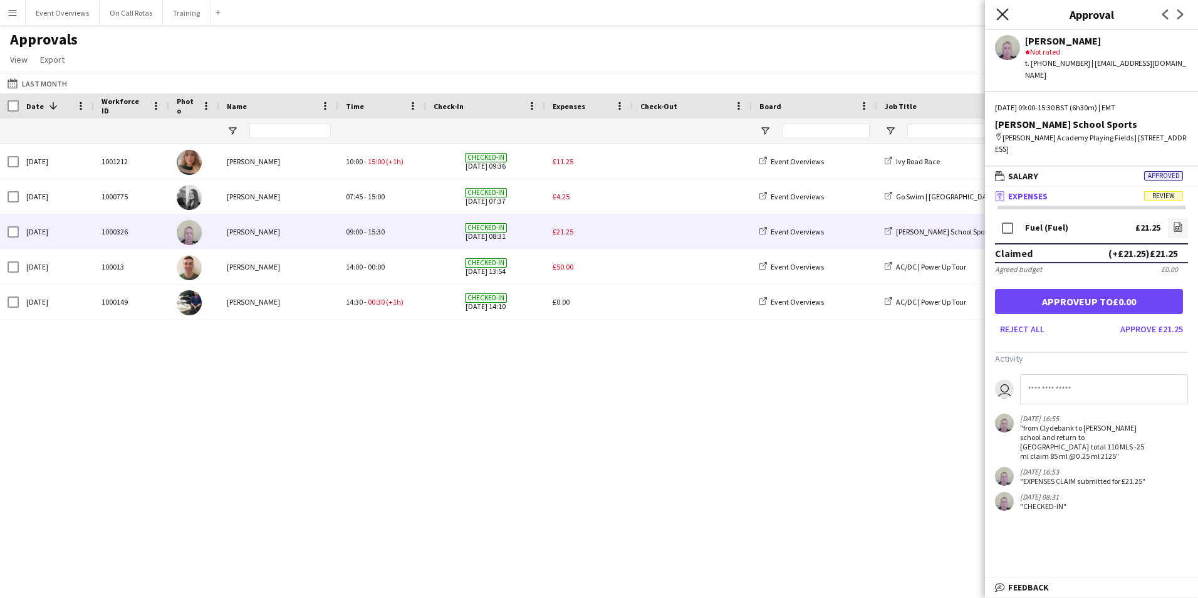
click at [1004, 13] on icon at bounding box center [1002, 14] width 12 height 12
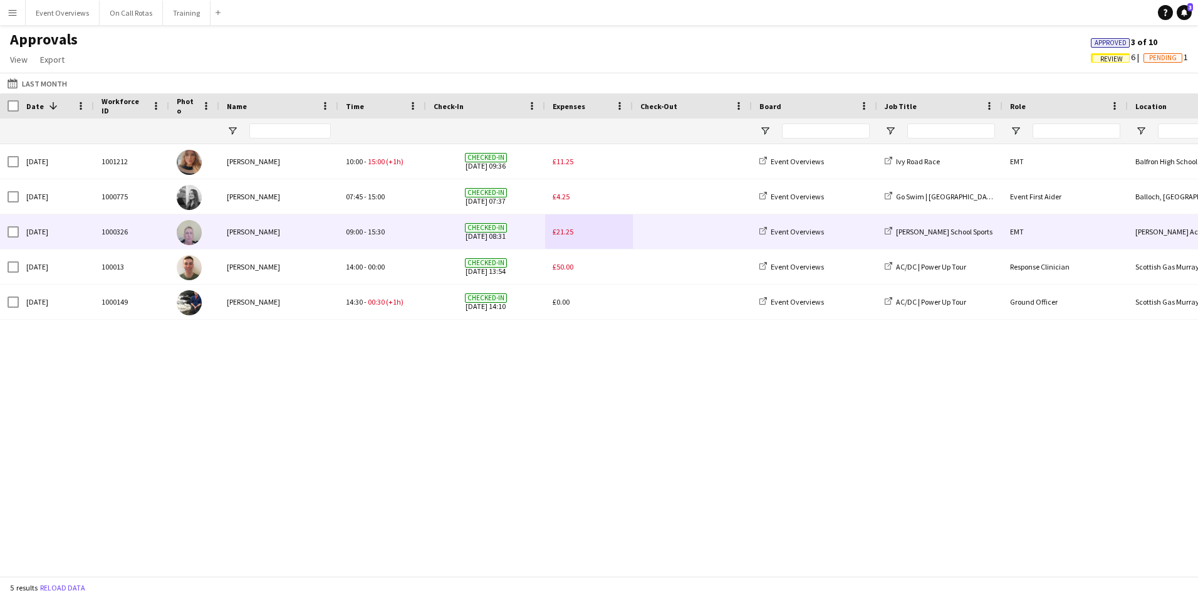
click at [567, 234] on span "£21.25" at bounding box center [563, 231] width 21 height 9
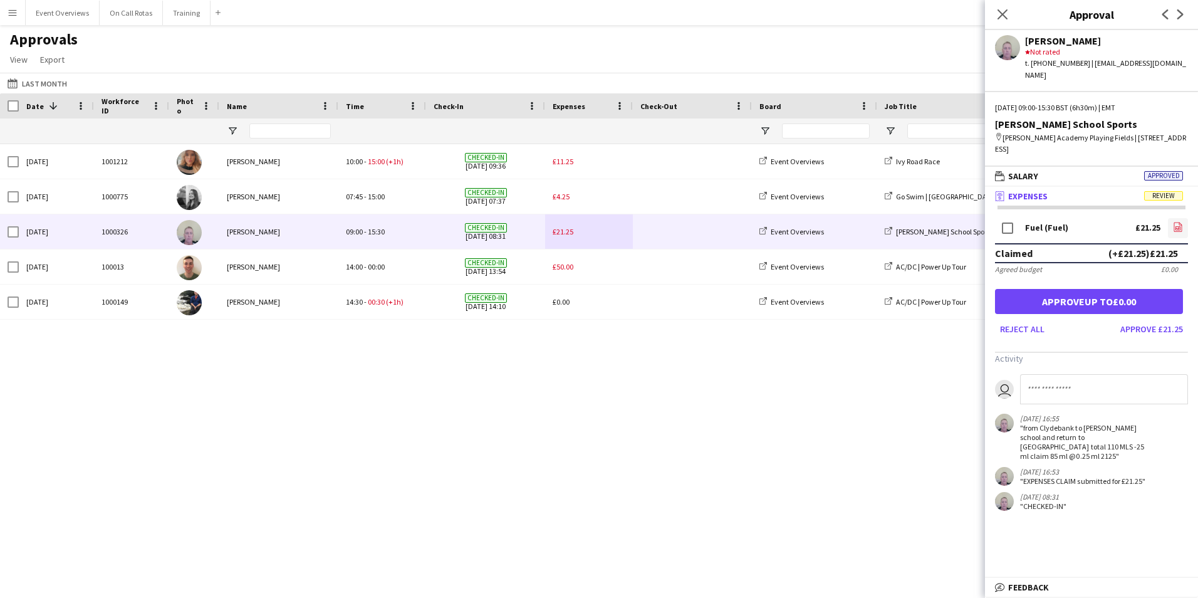
click at [1181, 226] on icon at bounding box center [1178, 228] width 5 height 4
click at [1151, 319] on button "Approve £21.25" at bounding box center [1151, 329] width 73 height 20
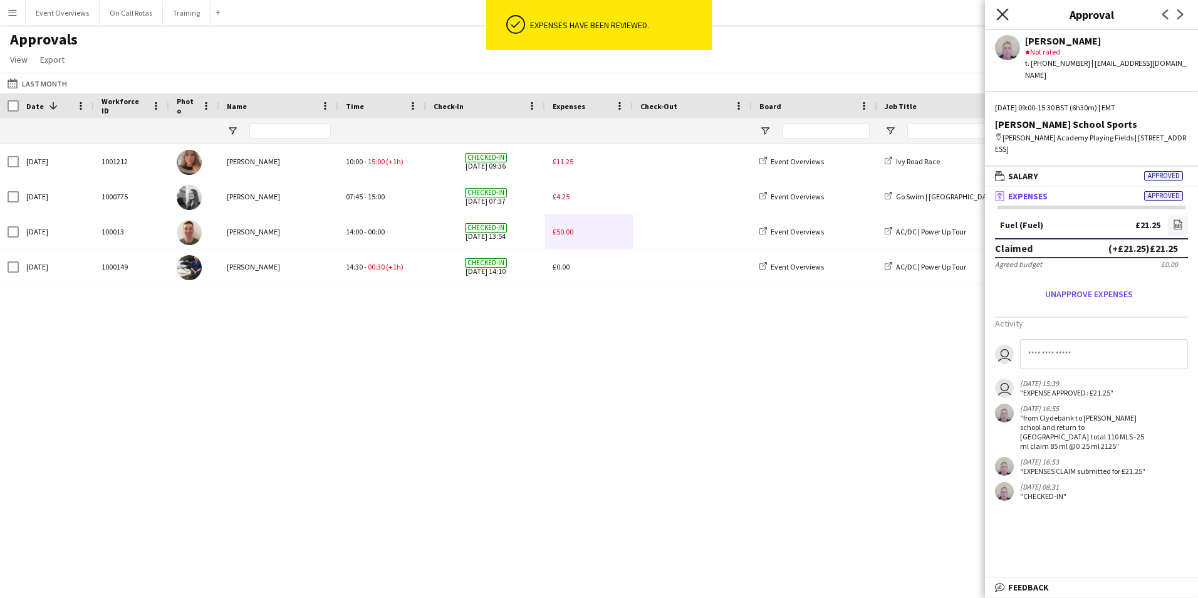
click at [1002, 12] on icon "Close pop-in" at bounding box center [1002, 14] width 12 height 12
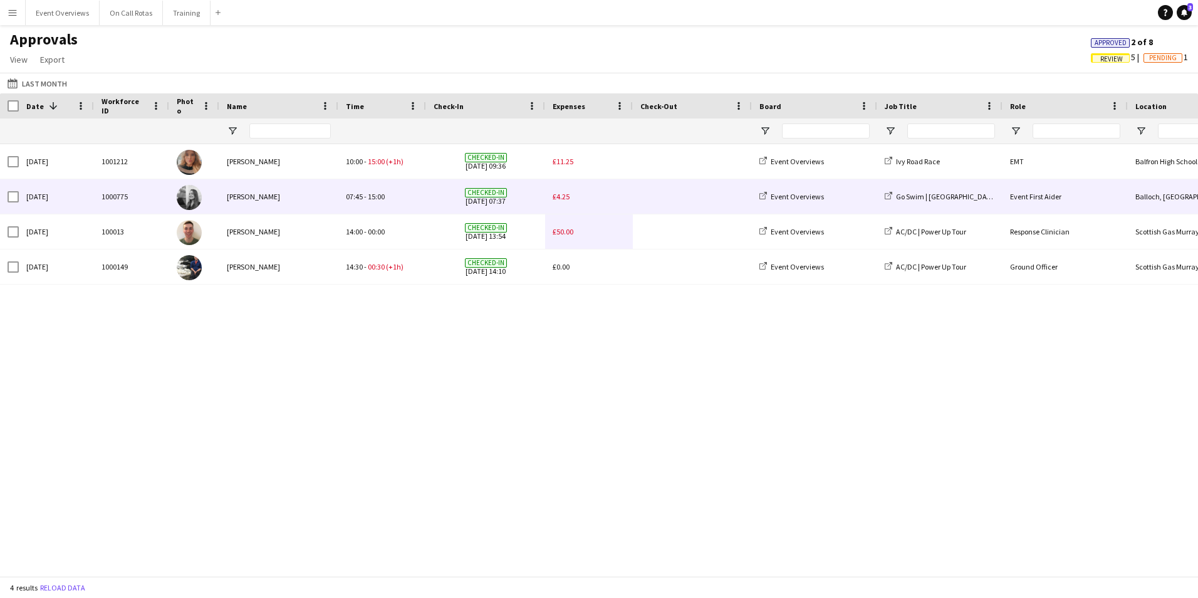
click at [575, 194] on div "£4.25" at bounding box center [589, 196] width 88 height 34
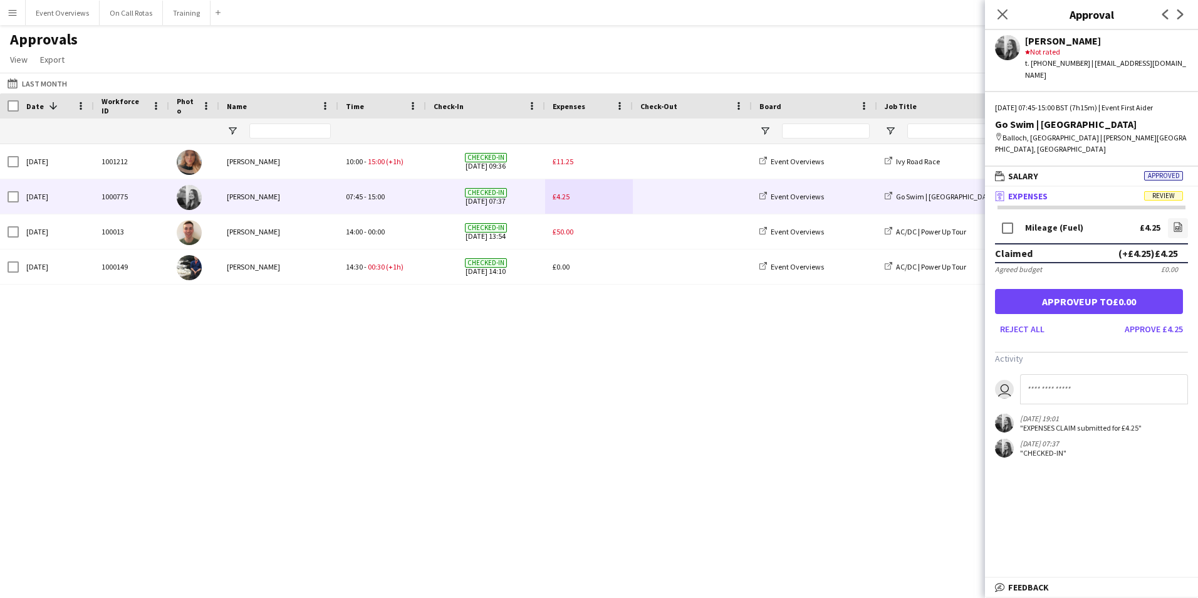
drag, startPoint x: 1106, startPoint y: 141, endPoint x: 1077, endPoint y: 130, distance: 31.5
click at [1077, 132] on div "map-marker Balloch, Loch Lomond | Duncan Mills Memorial Slipway, Pier Road, Bal…" at bounding box center [1091, 143] width 193 height 23
copy div "Duncan Mills Memorial Slipway, Pier Road, Balloch, Alexandria, UK"
click at [1179, 222] on icon "file-image" at bounding box center [1178, 227] width 10 height 10
click at [1156, 319] on button "Approve £4.25" at bounding box center [1154, 329] width 68 height 20
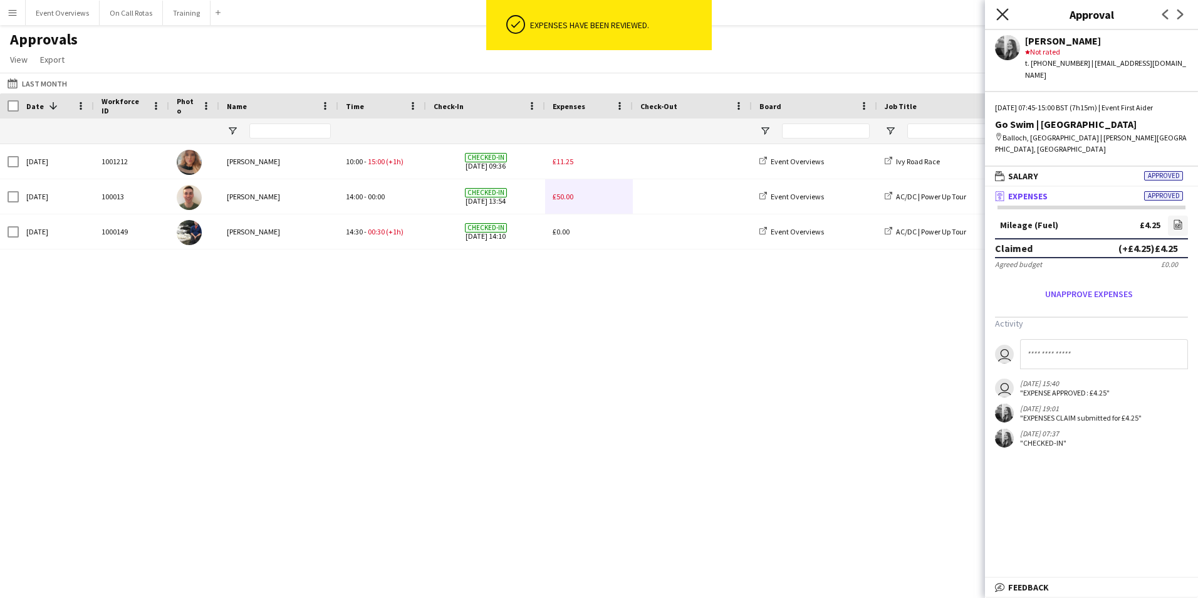
click at [1005, 16] on icon at bounding box center [1002, 14] width 12 height 12
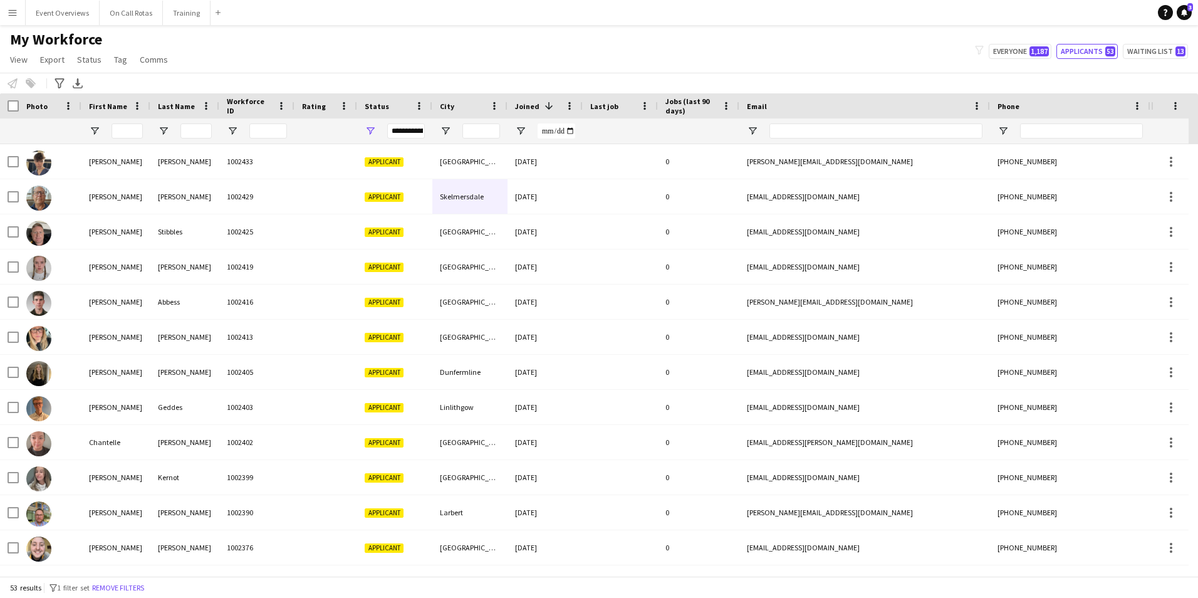
click at [414, 133] on div "**********" at bounding box center [406, 130] width 38 height 15
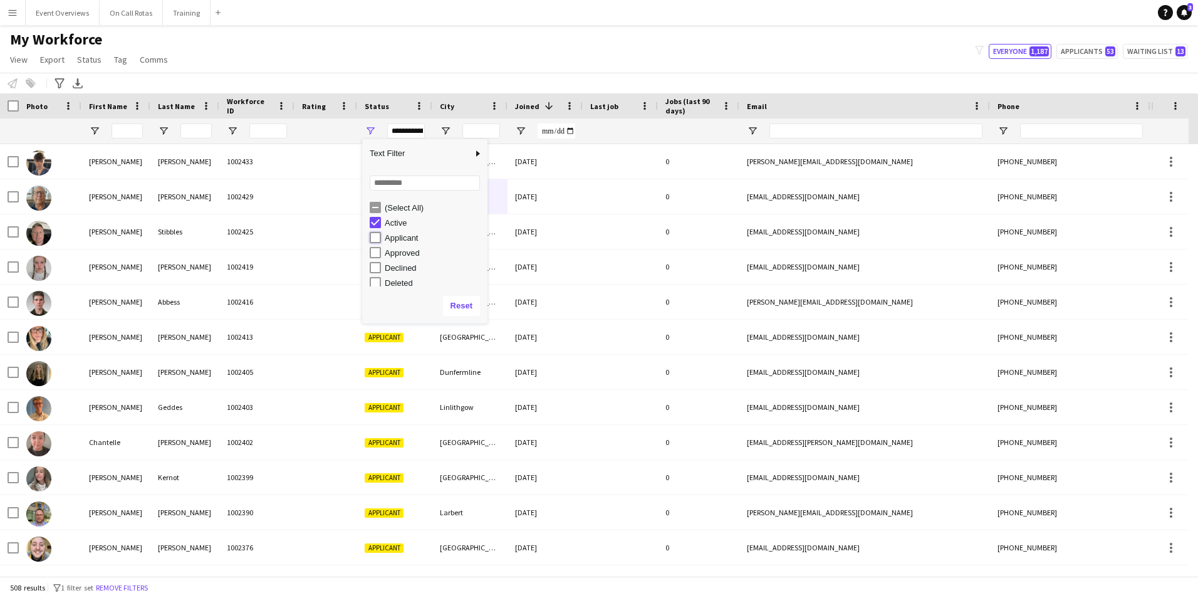
type input "**********"
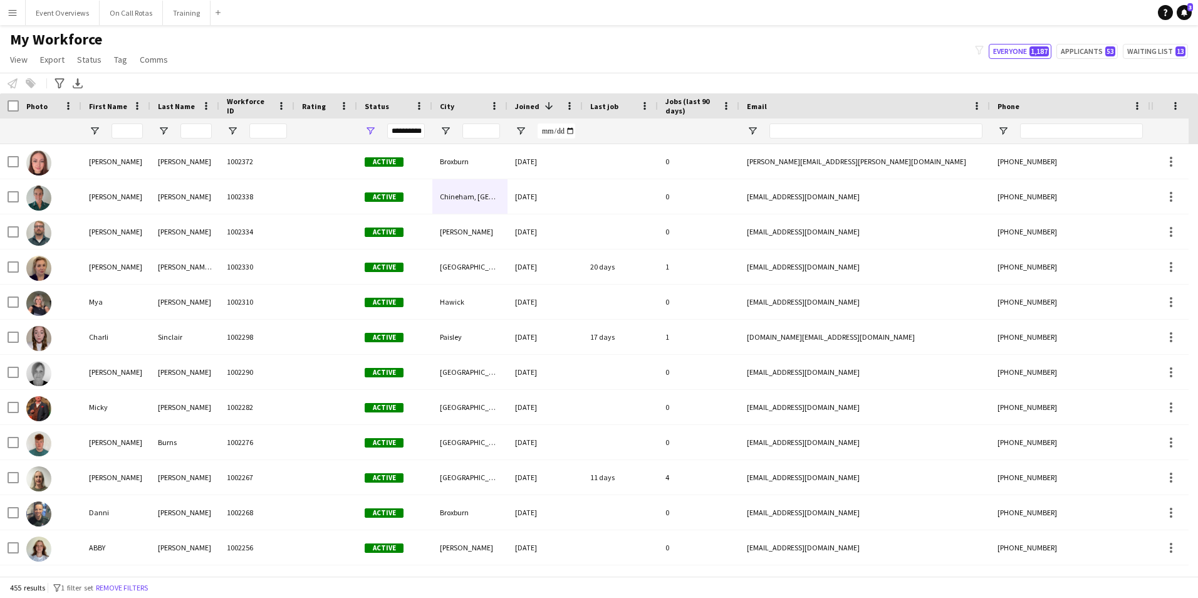
click at [348, 58] on div "My Workforce View Views Default view Active Staff Applications - First Aider Ap…" at bounding box center [599, 51] width 1198 height 43
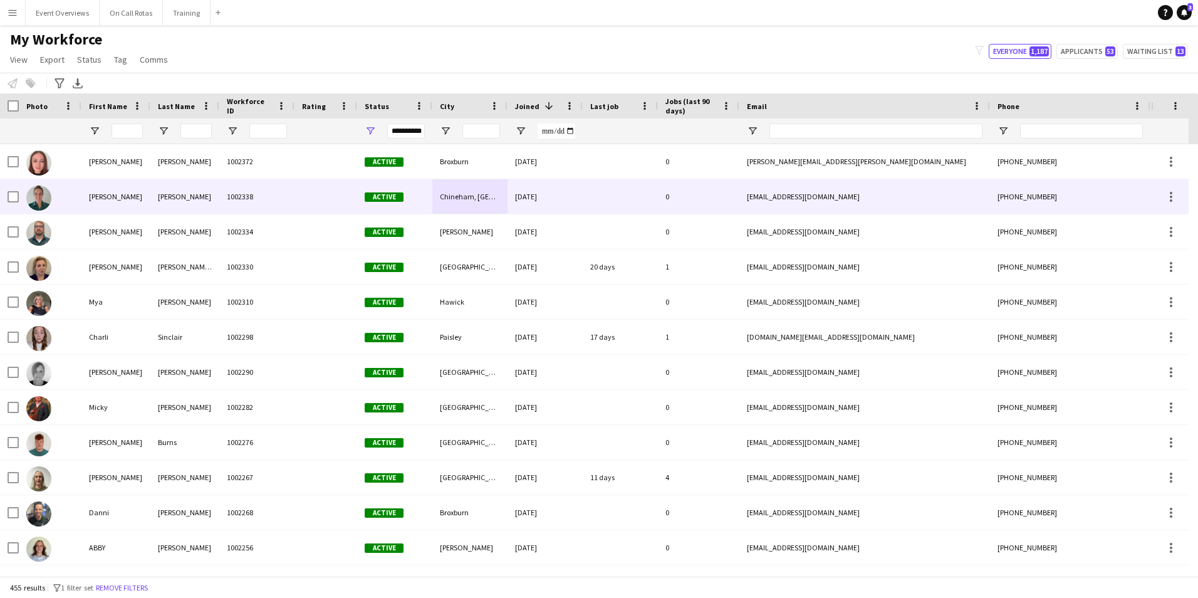
click at [135, 197] on div "[PERSON_NAME]" at bounding box center [115, 196] width 69 height 34
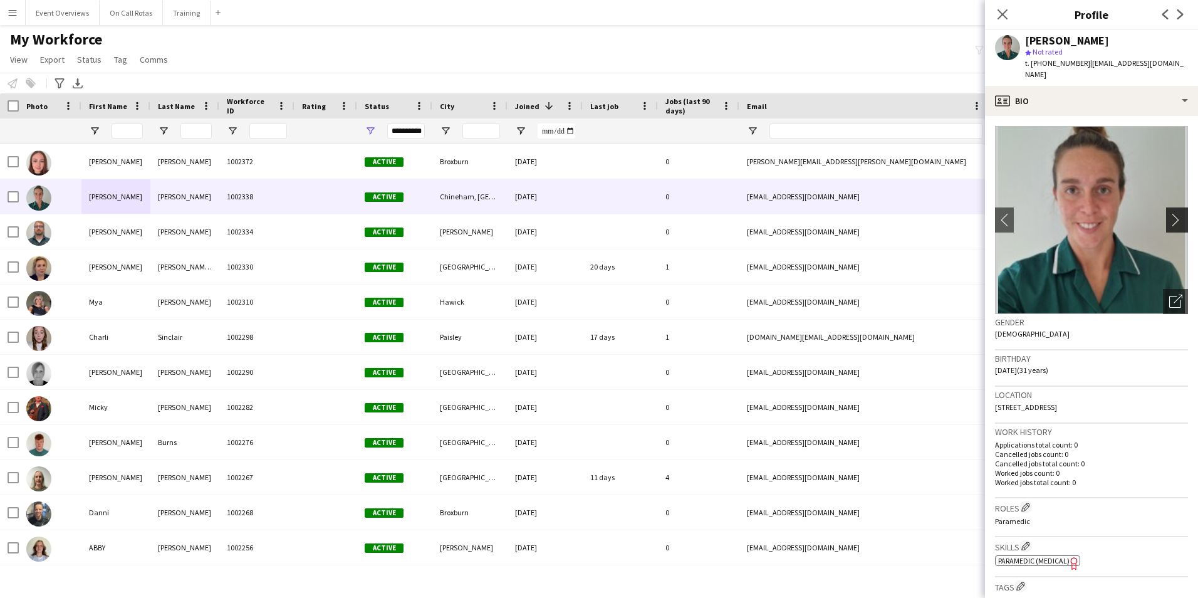
click at [1169, 213] on app-icon "chevron-right" at bounding box center [1178, 219] width 19 height 13
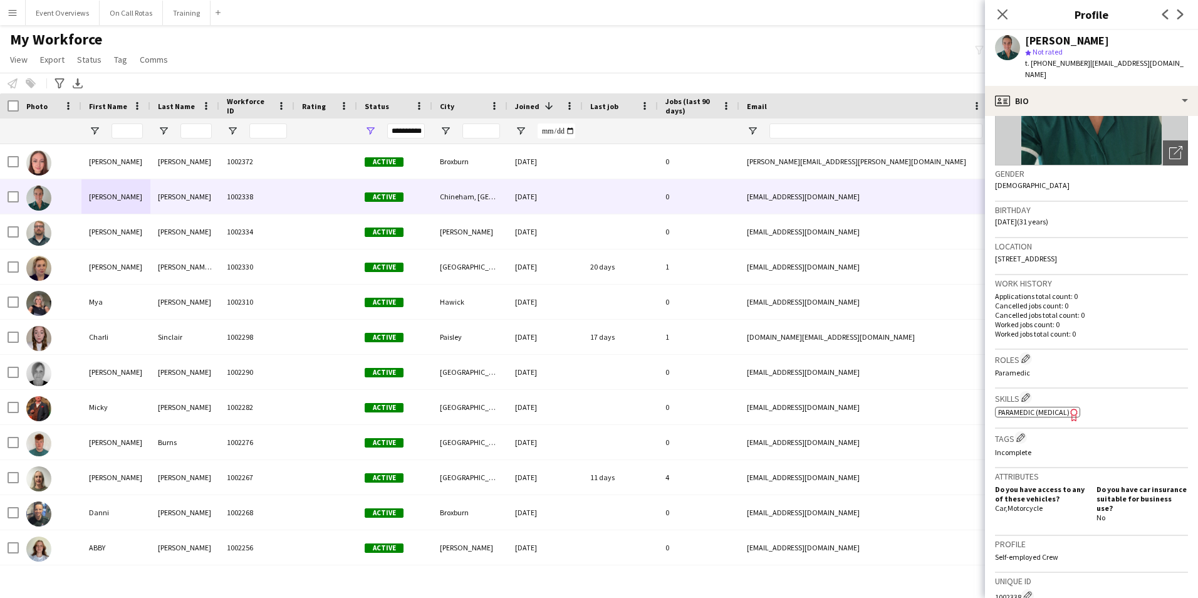
scroll to position [375, 0]
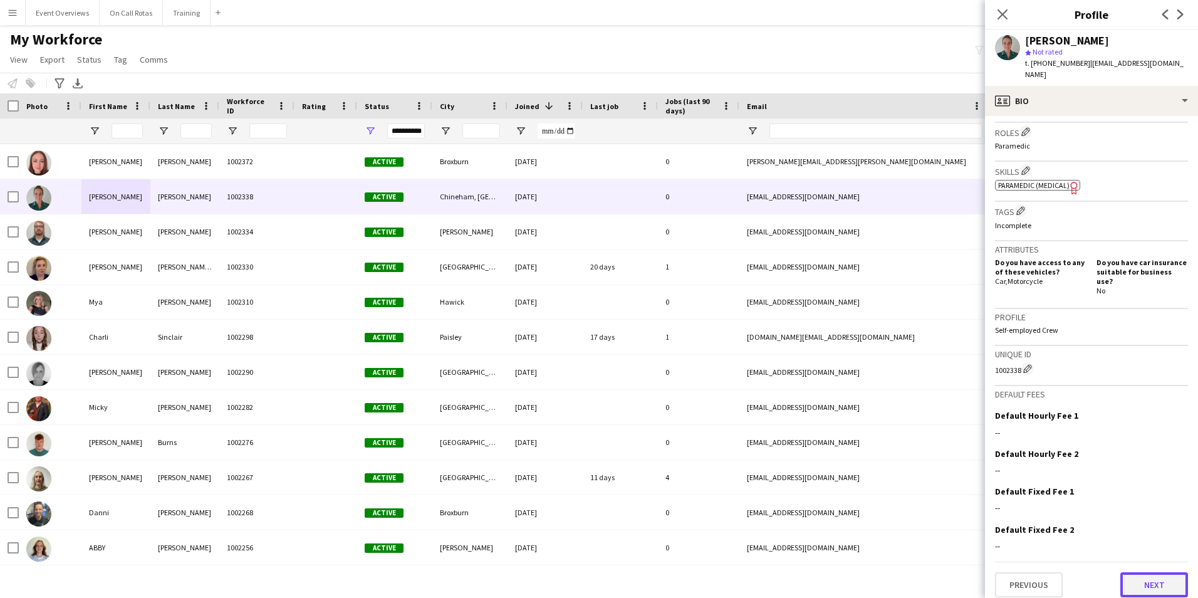
click at [1139, 574] on button "Next" at bounding box center [1155, 584] width 68 height 25
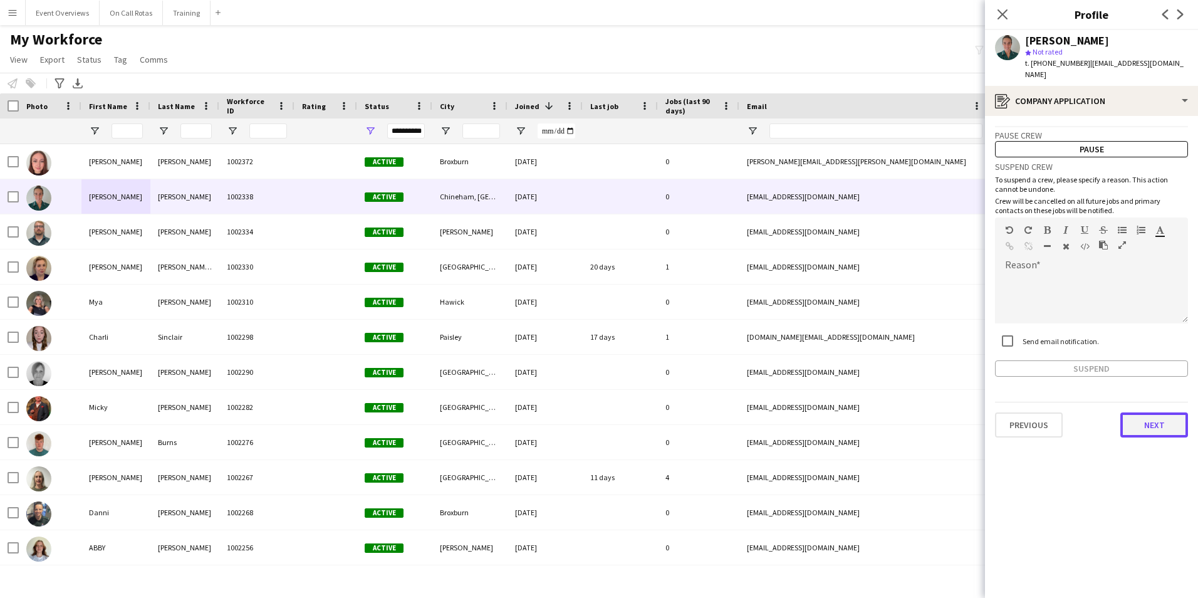
click at [1152, 412] on button "Next" at bounding box center [1155, 424] width 68 height 25
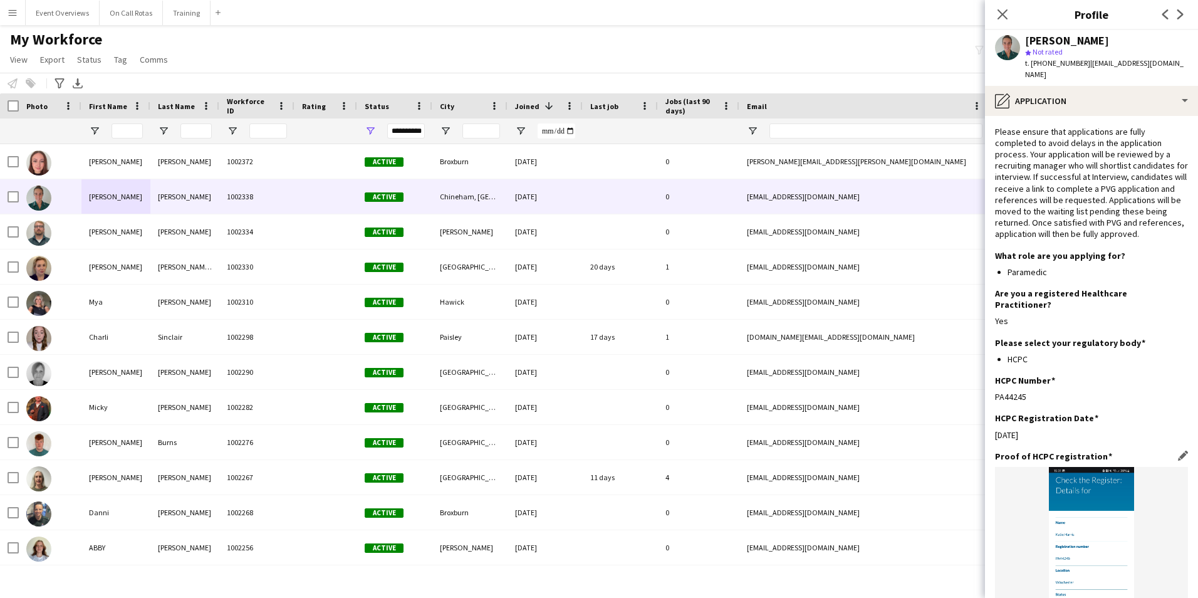
scroll to position [271, 0]
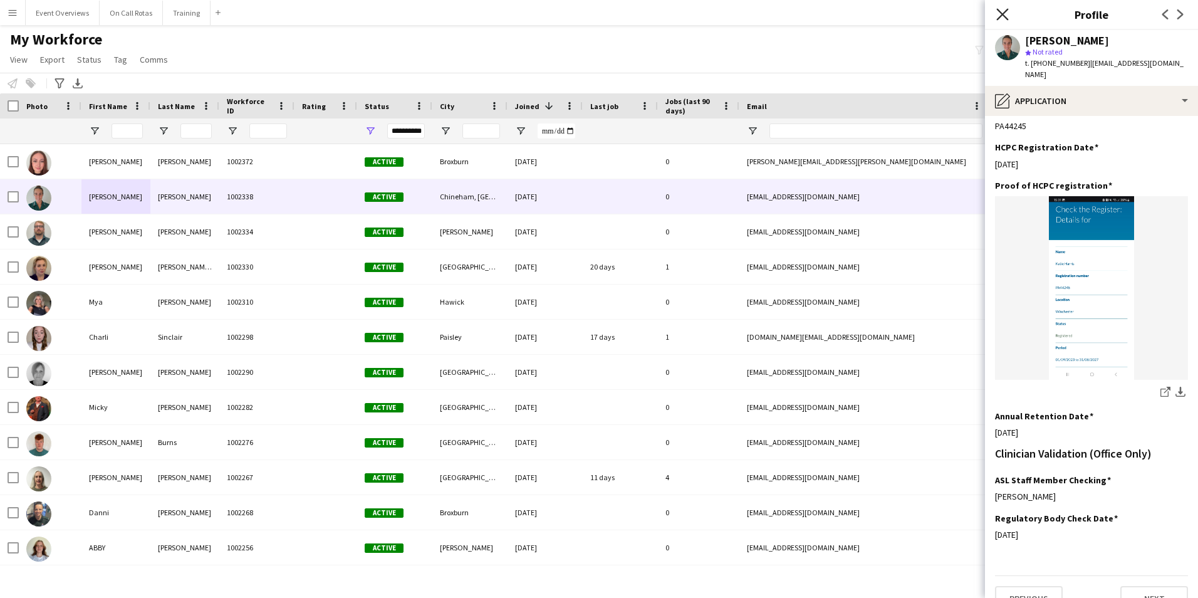
click at [1001, 9] on icon "Close pop-in" at bounding box center [1002, 14] width 12 height 12
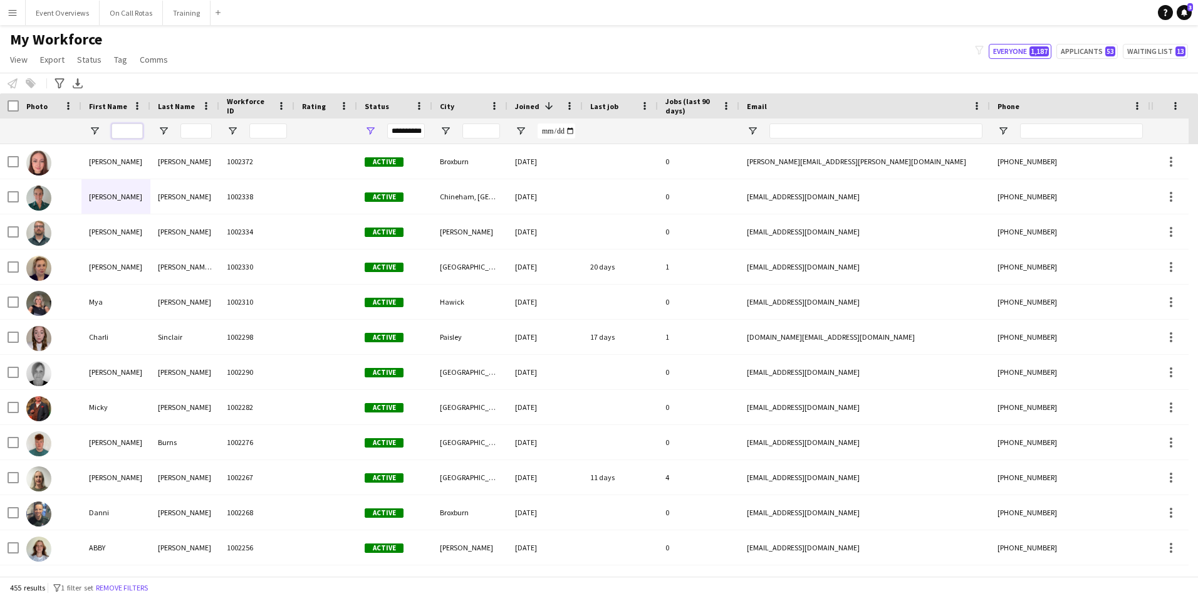
click at [121, 128] on input "First Name Filter Input" at bounding box center [127, 130] width 31 height 15
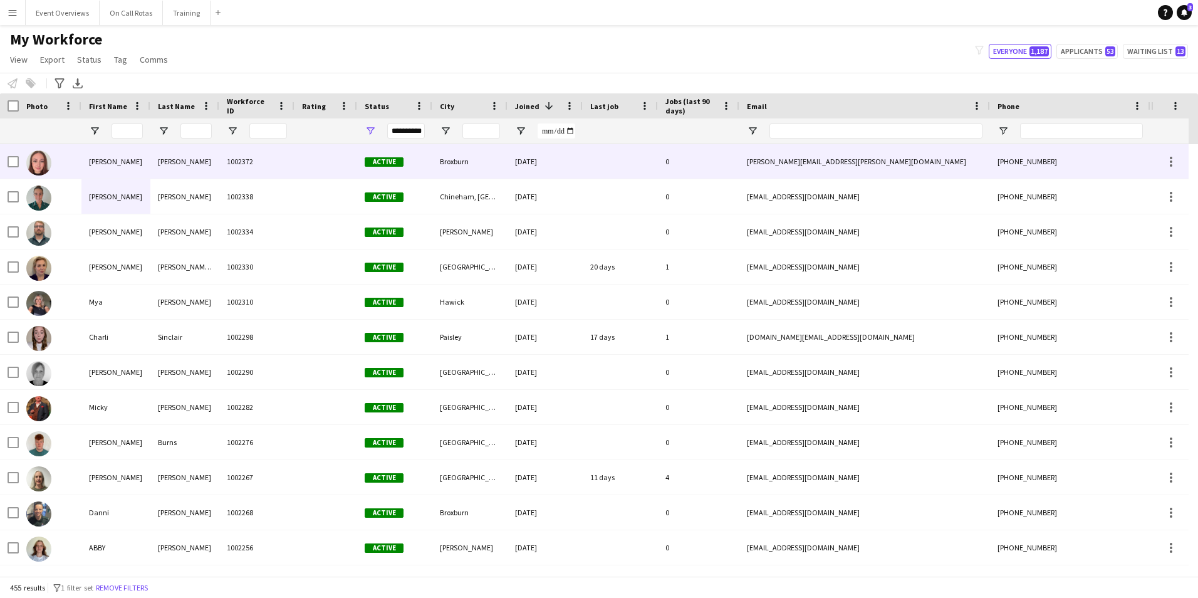
click at [33, 155] on img at bounding box center [38, 162] width 25 height 25
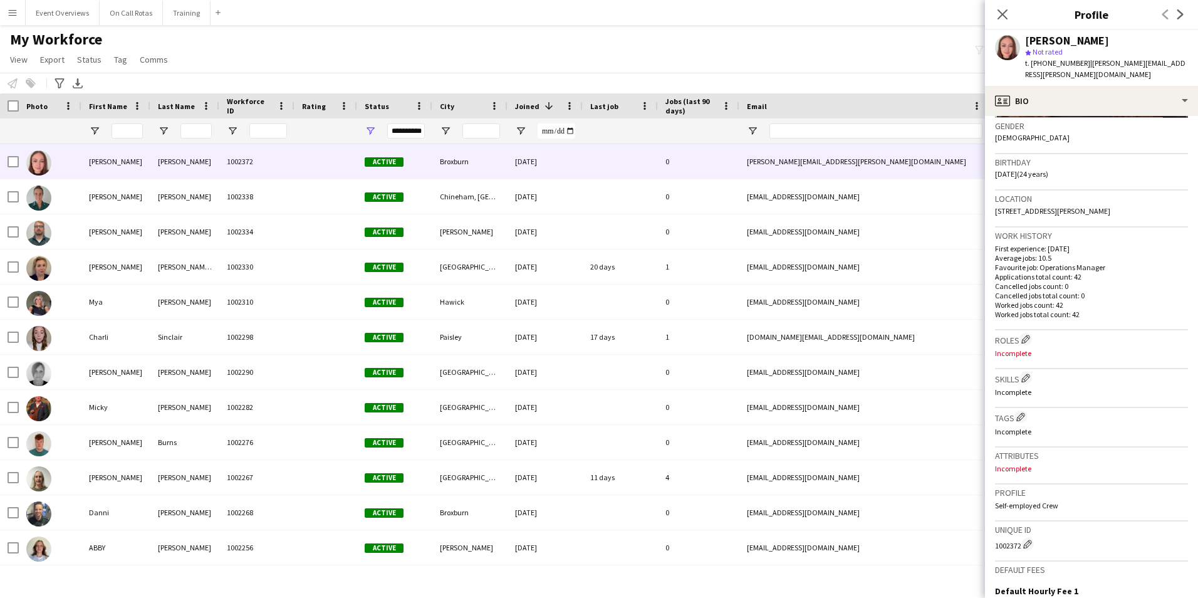
scroll to position [68, 0]
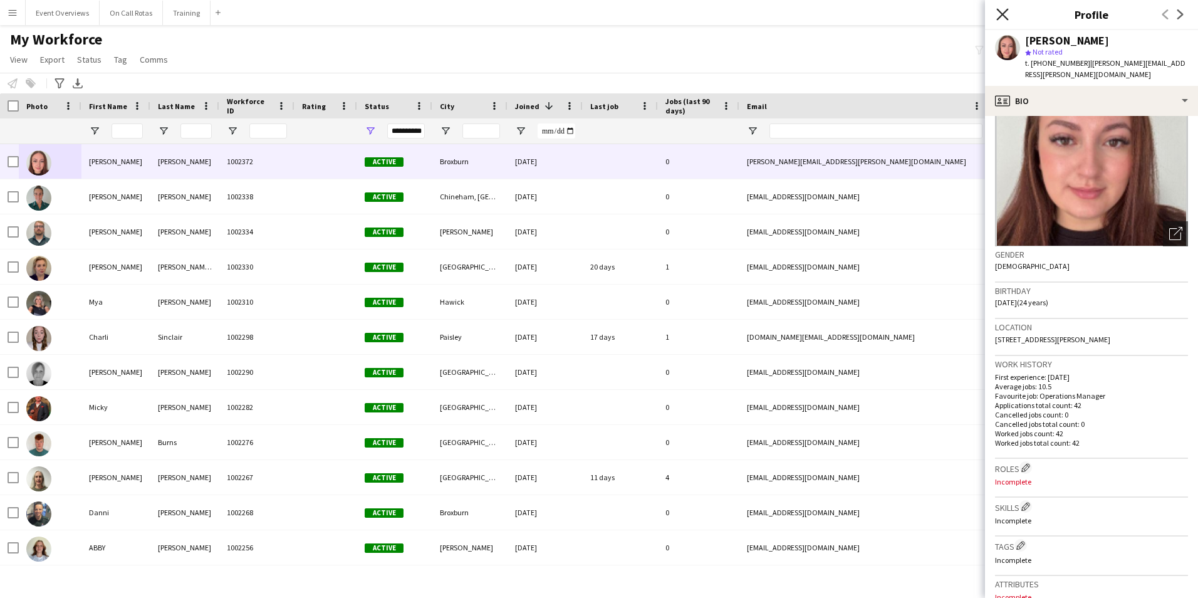
click at [999, 13] on icon "Close pop-in" at bounding box center [1002, 14] width 12 height 12
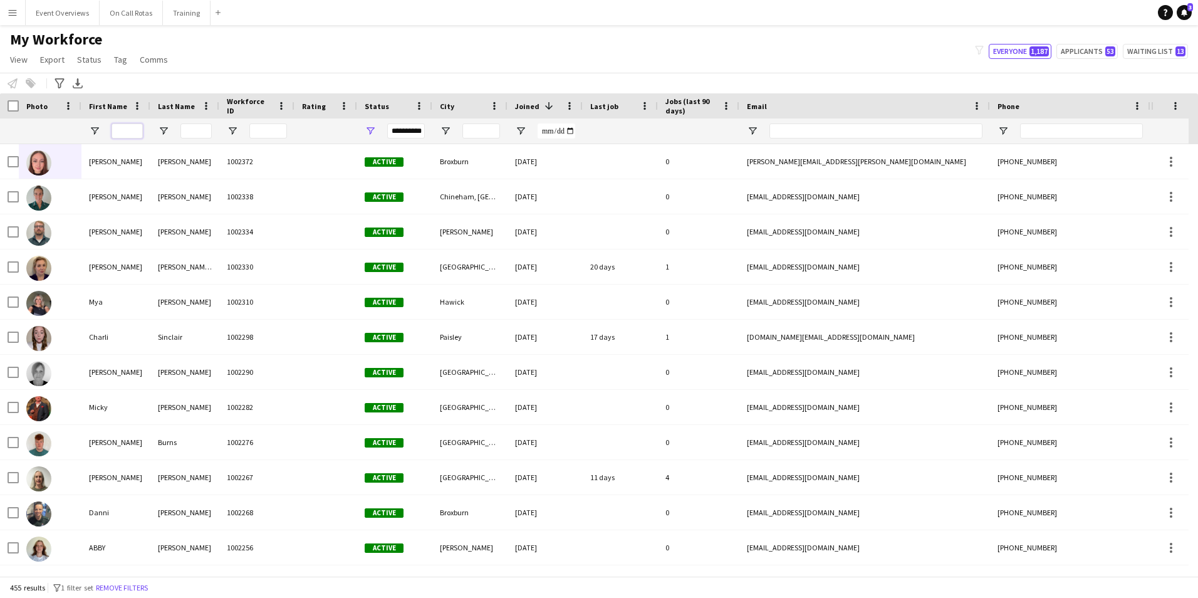
click at [127, 132] on input "First Name Filter Input" at bounding box center [127, 130] width 31 height 15
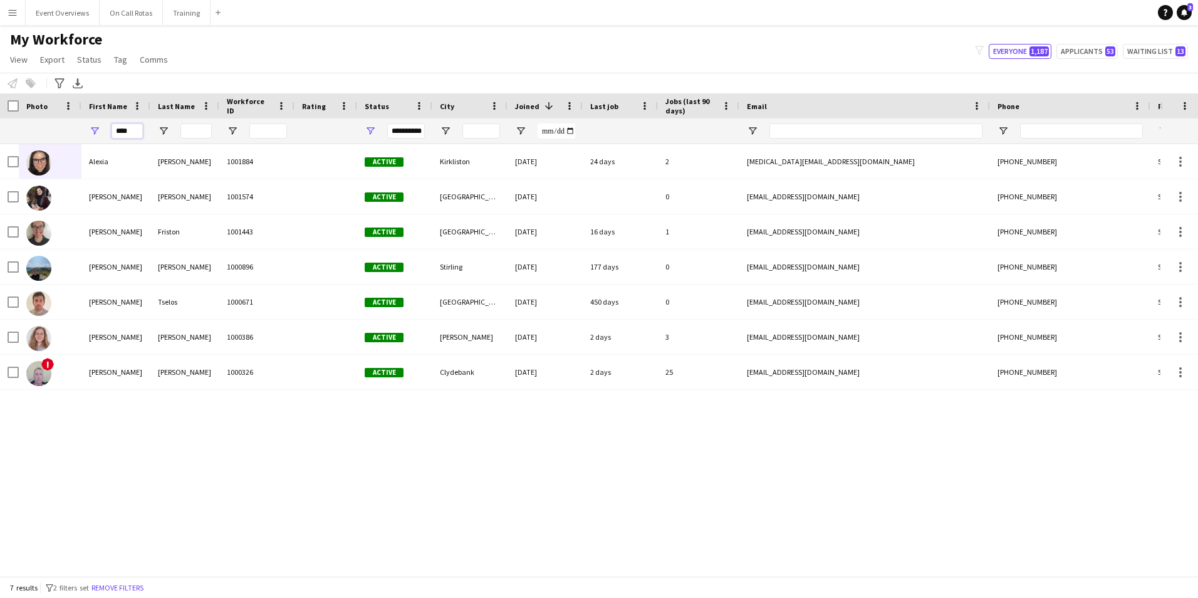
type input "****"
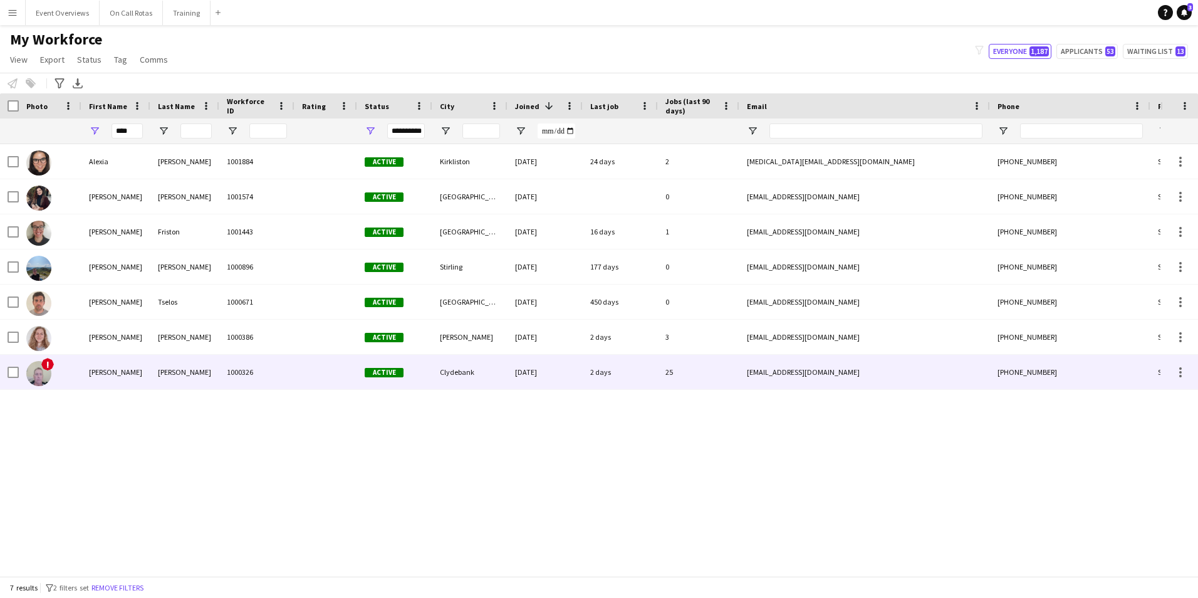
click at [280, 385] on div "1000326" at bounding box center [256, 372] width 75 height 34
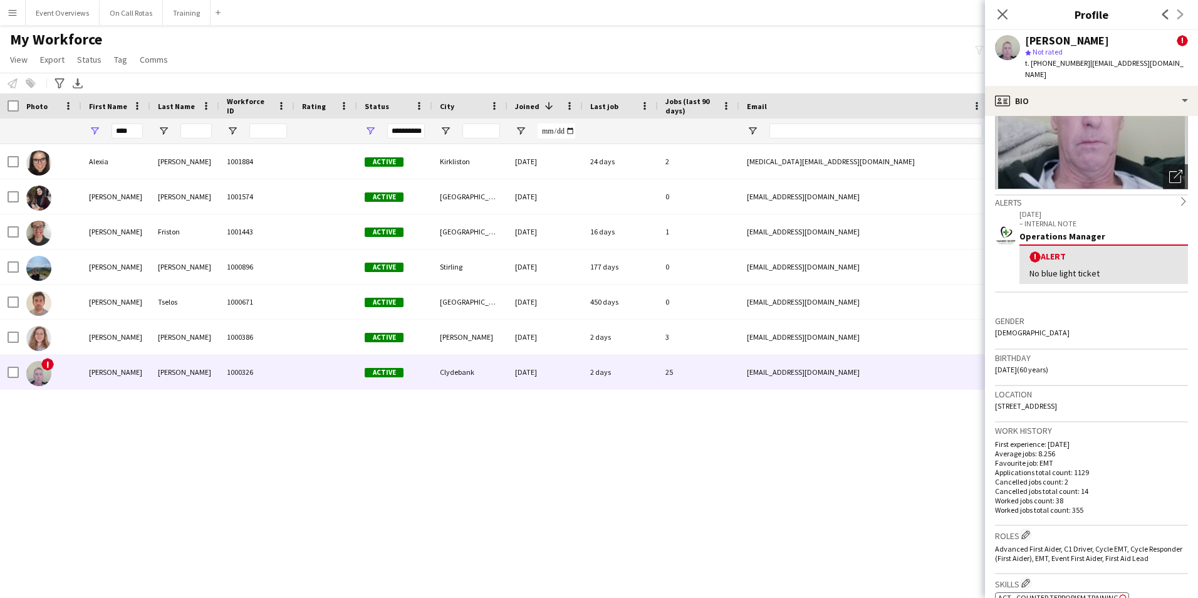
scroll to position [125, 0]
drag, startPoint x: 1171, startPoint y: 392, endPoint x: 996, endPoint y: 396, distance: 174.3
click at [996, 396] on div "Location [STREET_ADDRESS]" at bounding box center [1091, 403] width 193 height 36
copy span "[STREET_ADDRESS]"
click at [413, 134] on div "**********" at bounding box center [406, 130] width 38 height 15
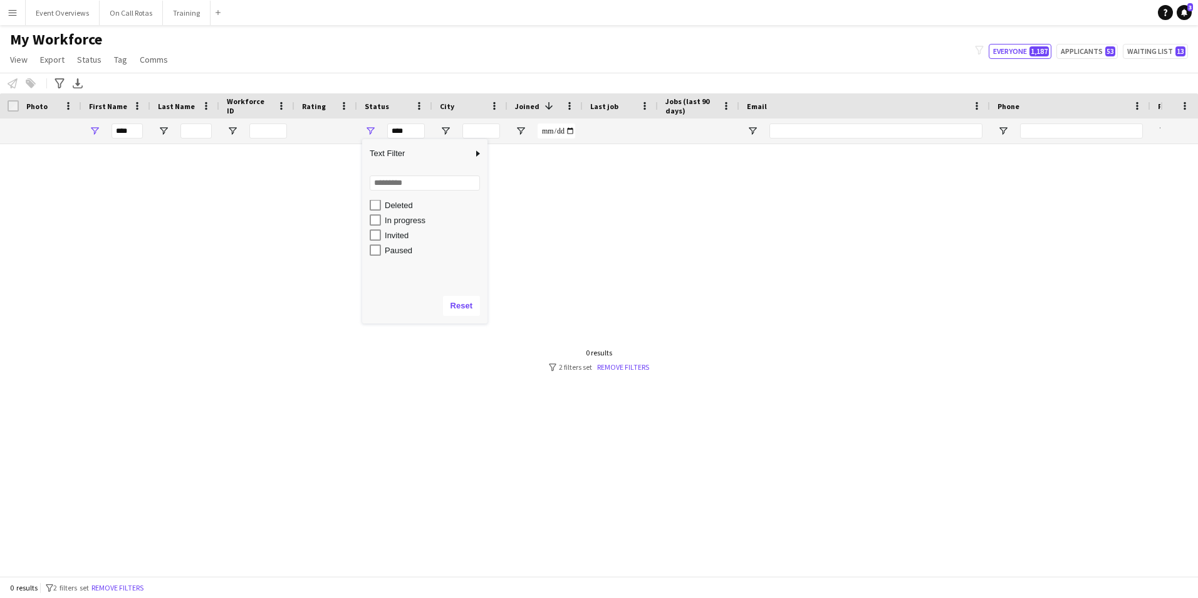
scroll to position [79, 0]
type input "**********"
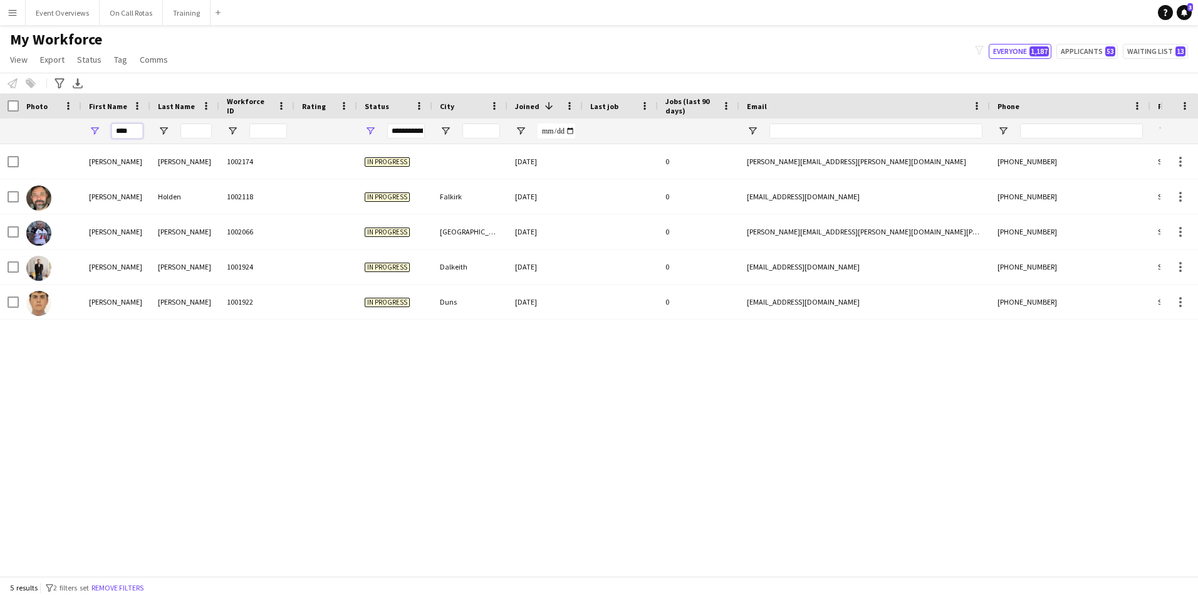
drag, startPoint x: 139, startPoint y: 128, endPoint x: 43, endPoint y: 133, distance: 96.6
click at [43, 133] on div "**********" at bounding box center [679, 130] width 1359 height 25
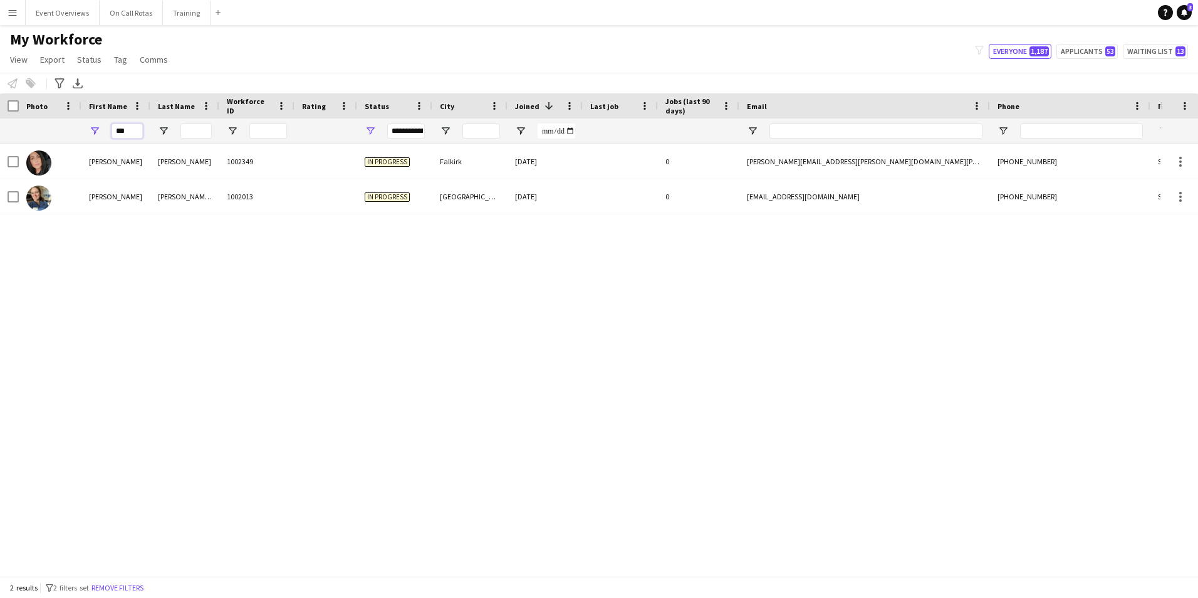
type input "***"
click at [405, 133] on div "**********" at bounding box center [406, 130] width 38 height 15
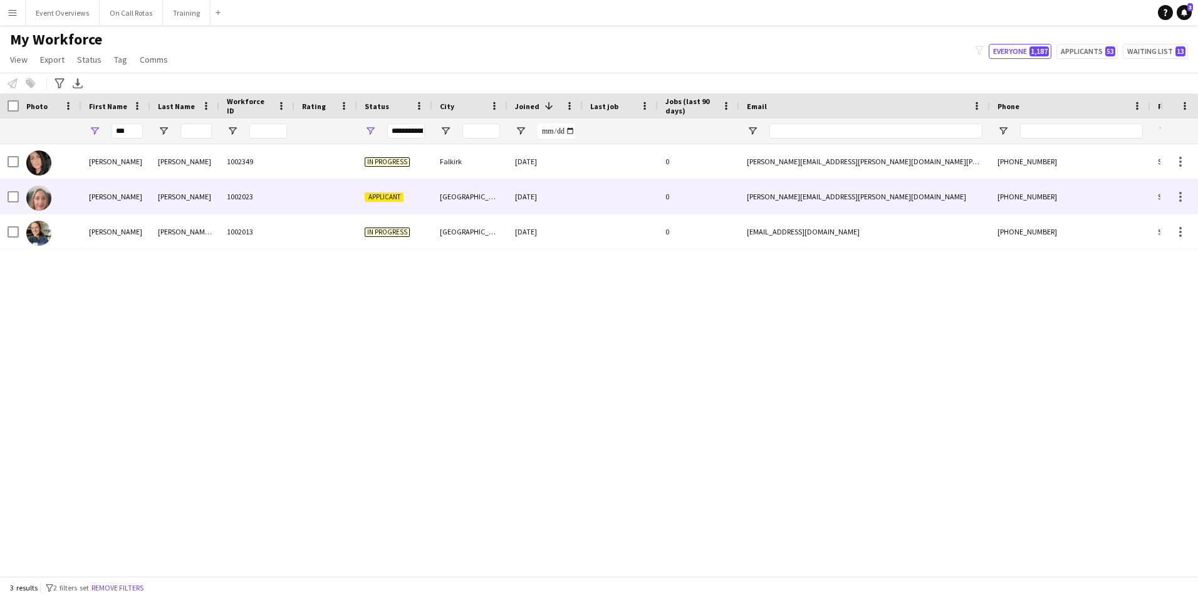
click at [153, 189] on div "[PERSON_NAME]" at bounding box center [184, 196] width 69 height 34
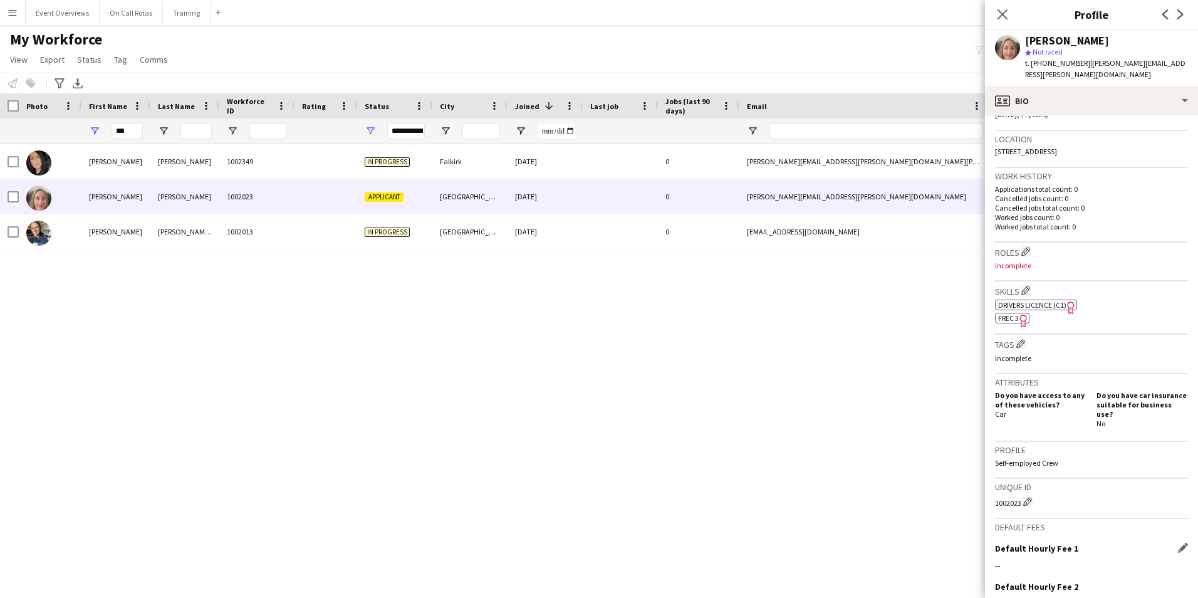
scroll to position [377, 0]
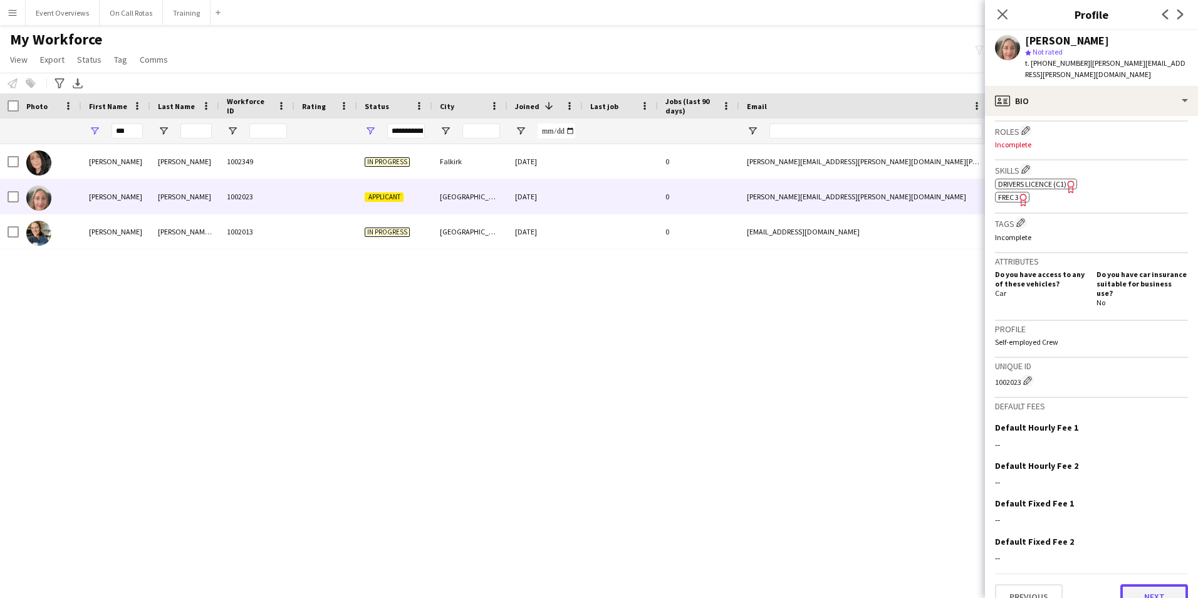
click at [1157, 584] on button "Next" at bounding box center [1155, 596] width 68 height 25
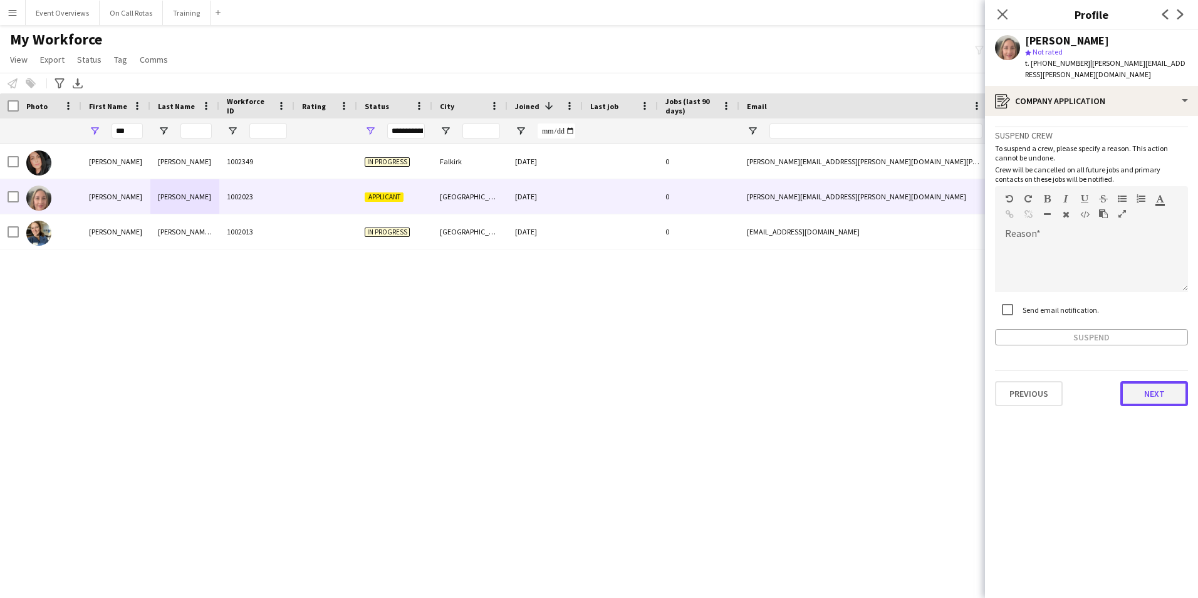
click at [1146, 381] on button "Next" at bounding box center [1155, 393] width 68 height 25
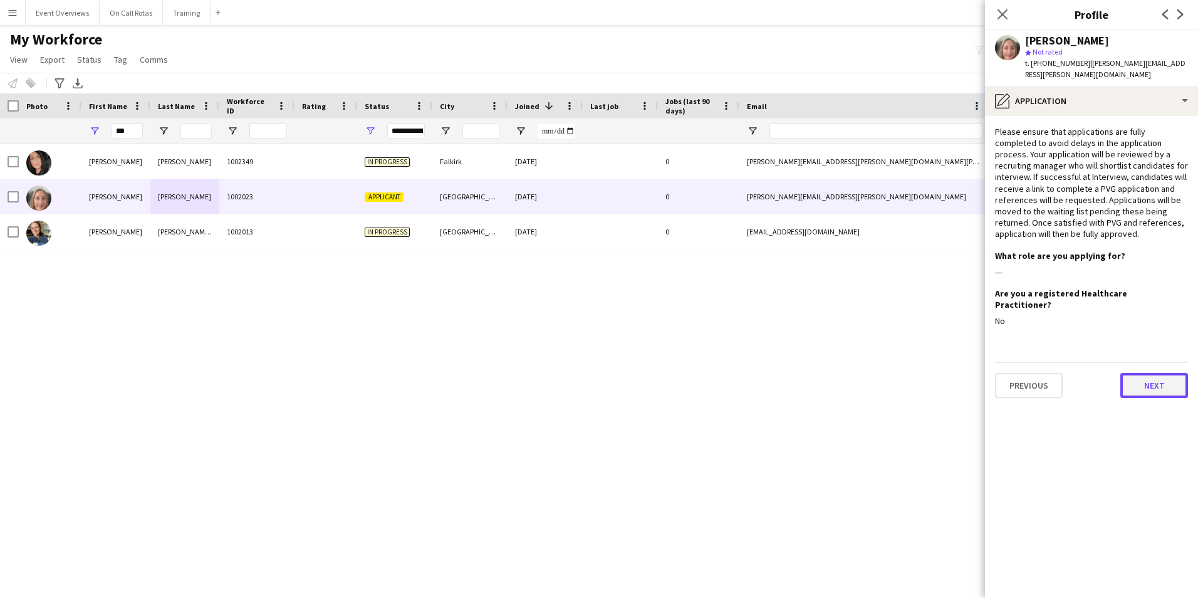
click at [1143, 373] on button "Next" at bounding box center [1155, 385] width 68 height 25
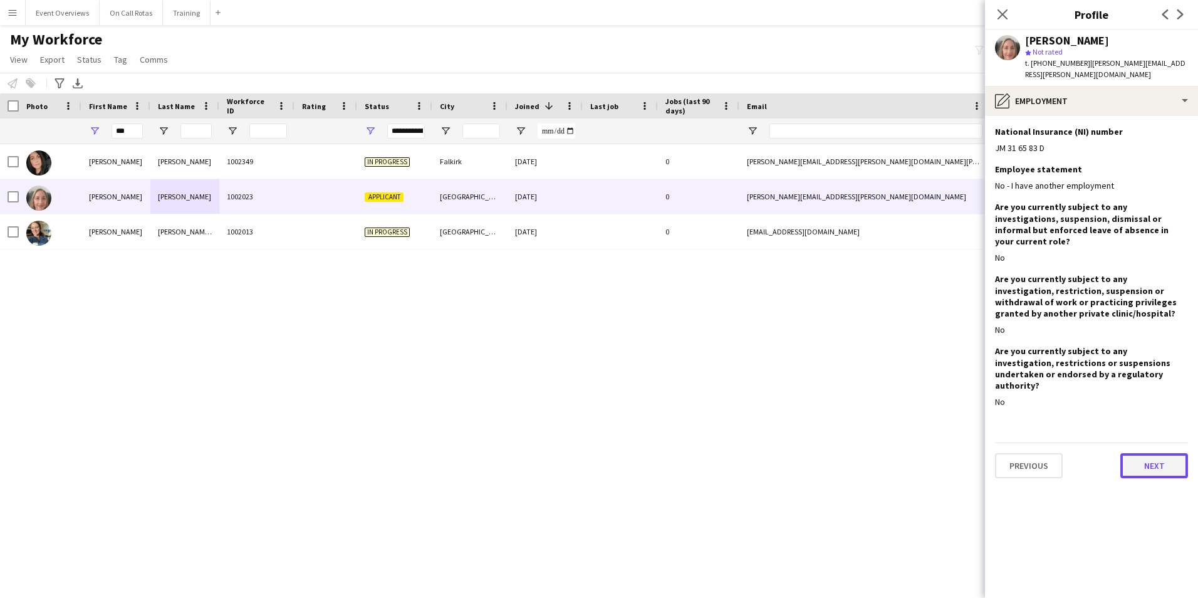
click at [1149, 453] on button "Next" at bounding box center [1155, 465] width 68 height 25
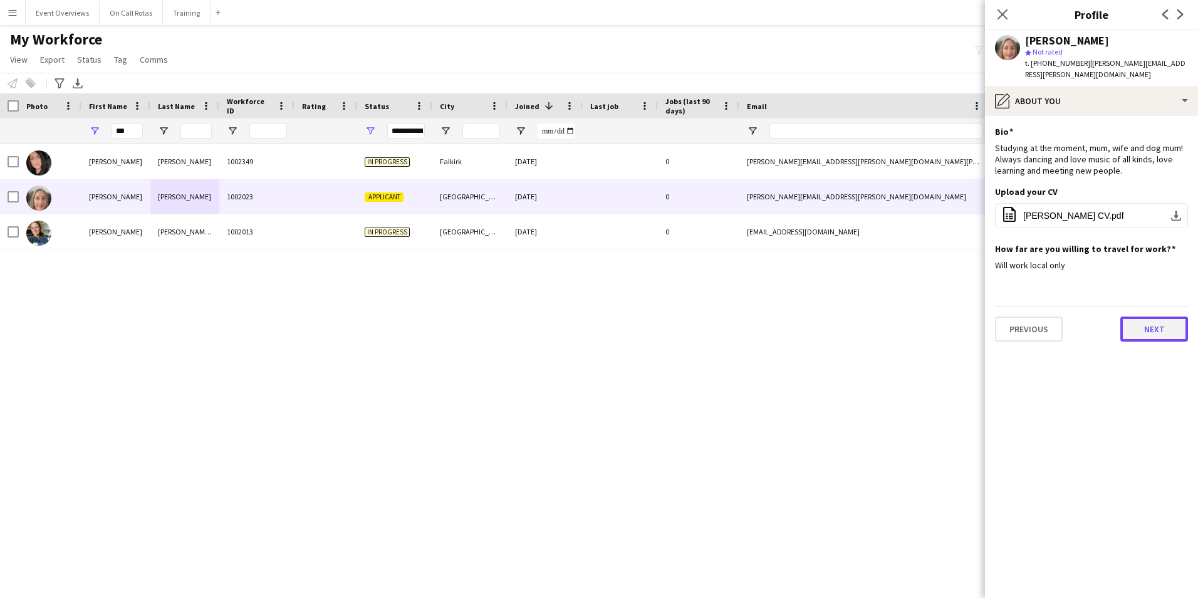
click at [1125, 325] on button "Next" at bounding box center [1155, 328] width 68 height 25
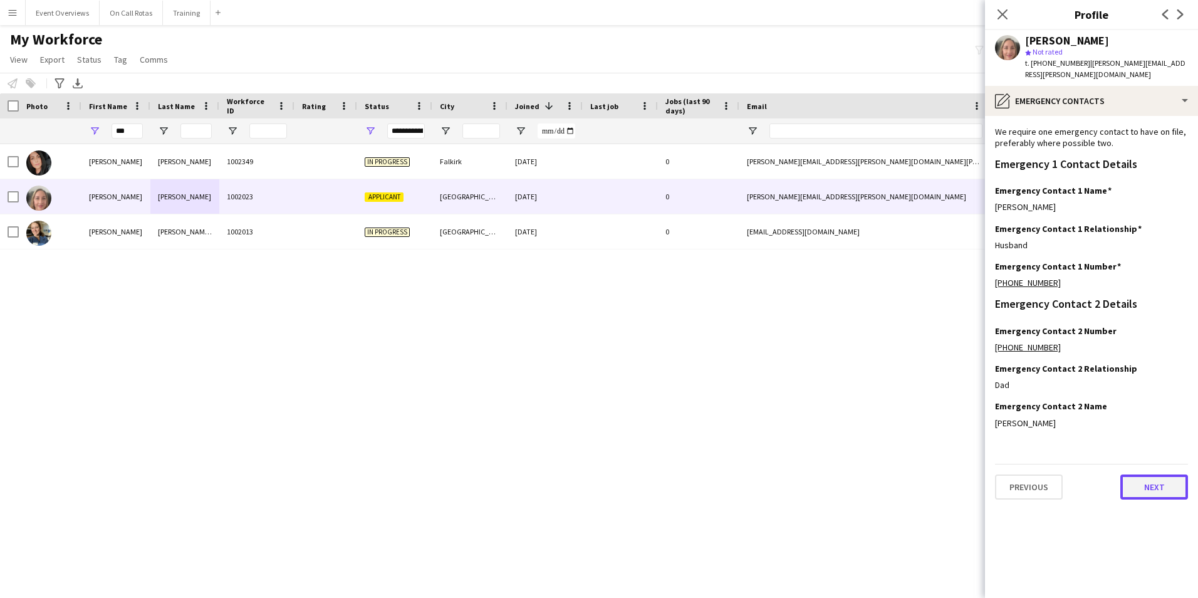
click at [1151, 474] on button "Next" at bounding box center [1155, 486] width 68 height 25
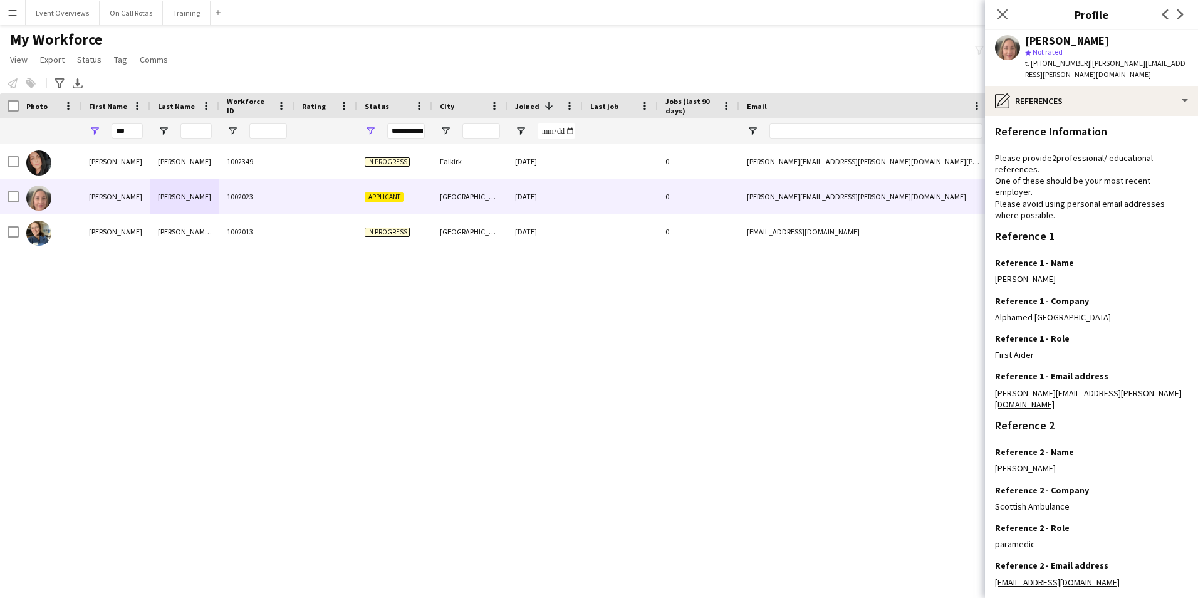
scroll to position [150, 0]
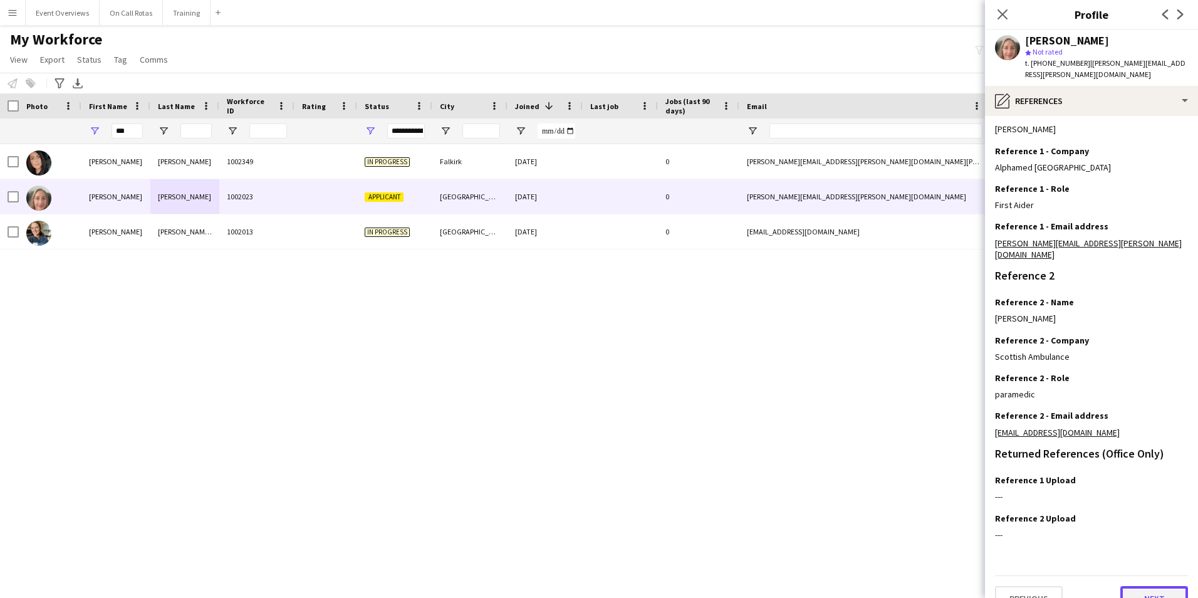
click at [1156, 586] on button "Next" at bounding box center [1155, 598] width 68 height 25
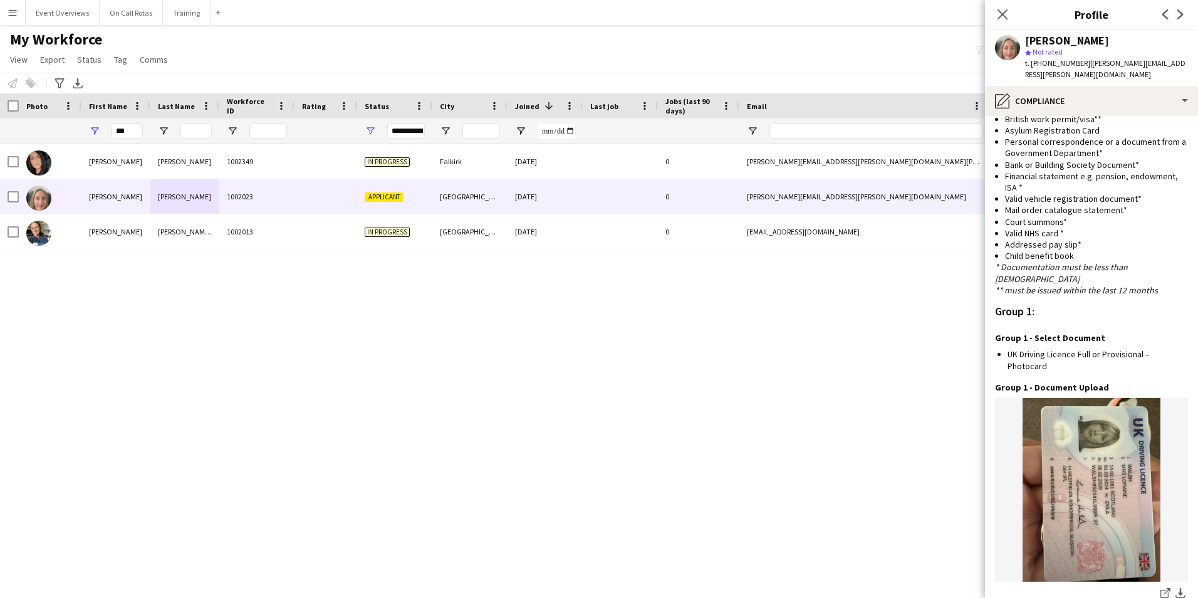
scroll to position [1297, 0]
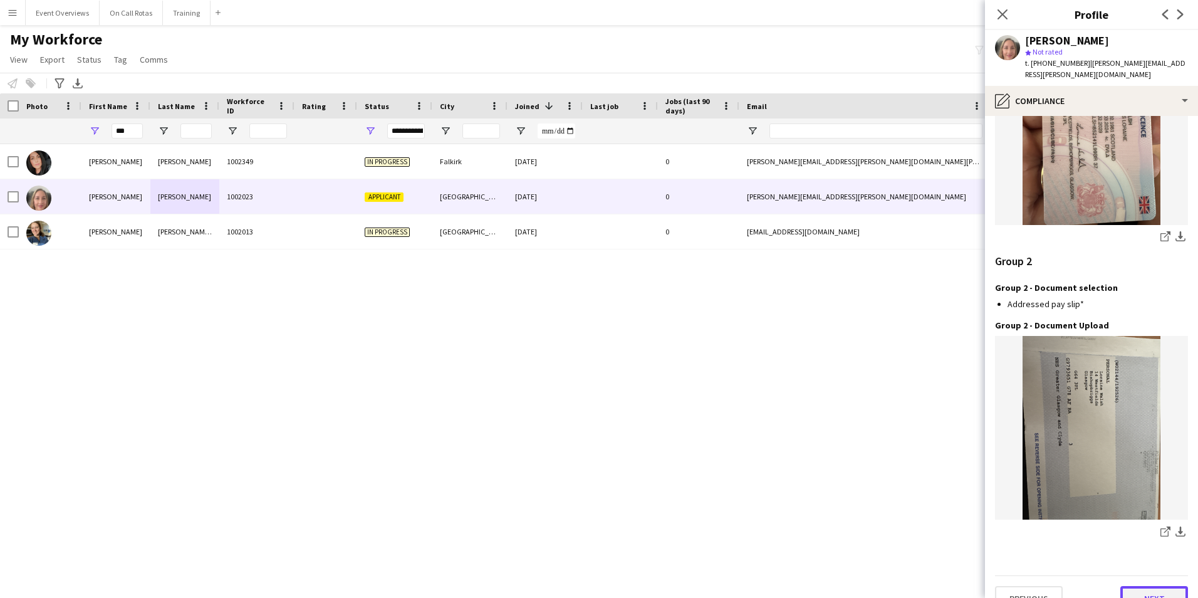
click at [1140, 586] on button "Next" at bounding box center [1155, 598] width 68 height 25
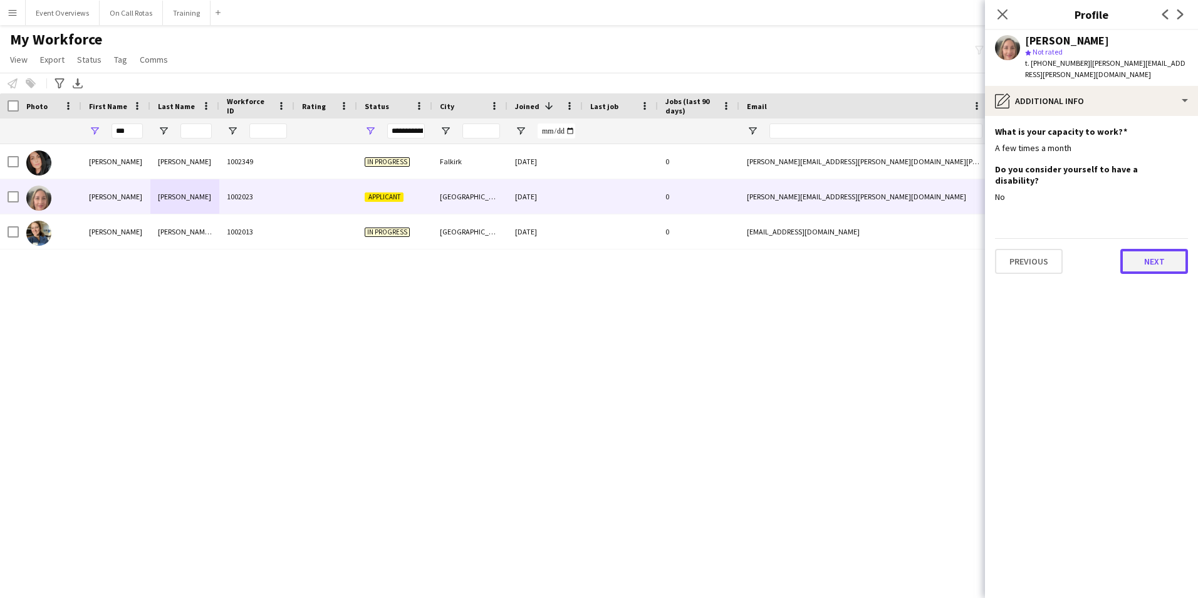
click at [1151, 249] on button "Next" at bounding box center [1155, 261] width 68 height 25
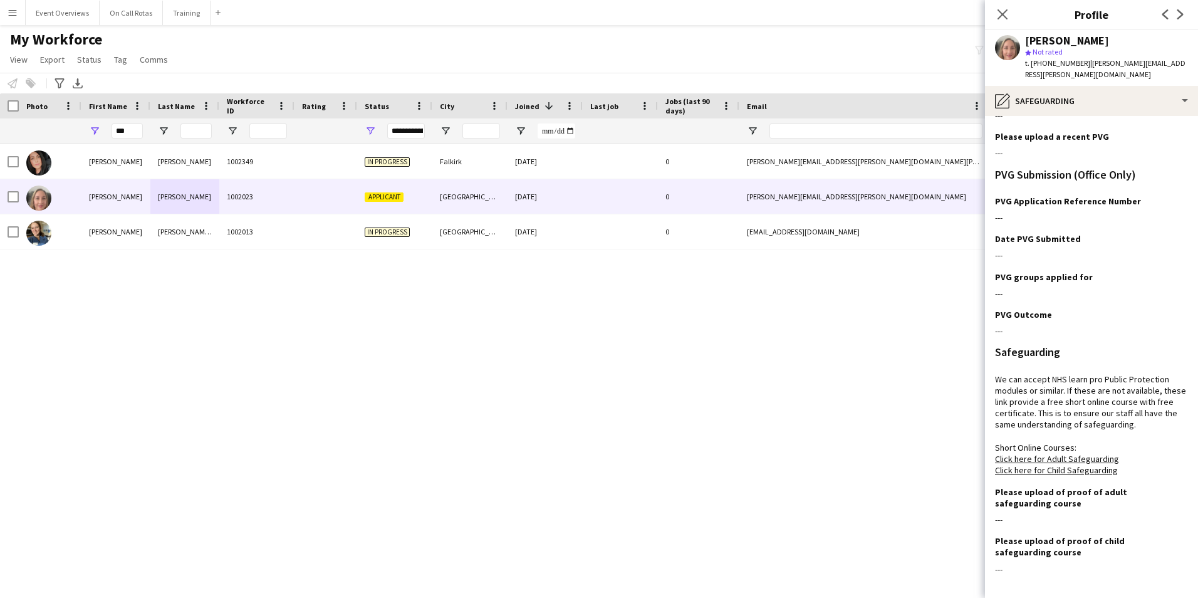
scroll to position [192, 0]
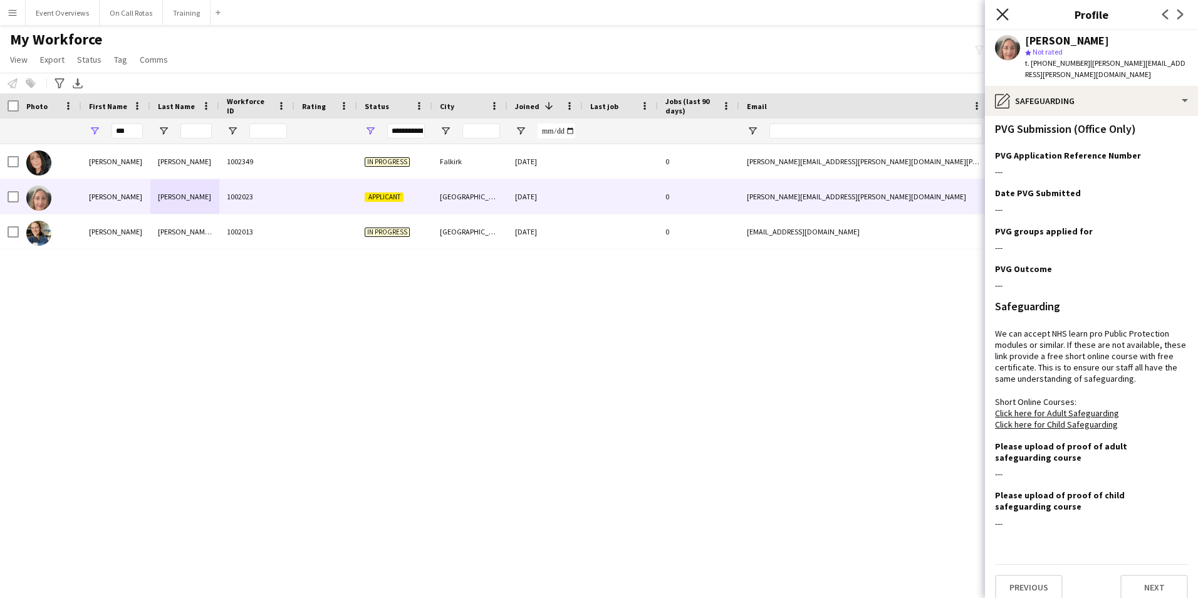
click at [1001, 18] on icon "Close pop-in" at bounding box center [1002, 14] width 12 height 12
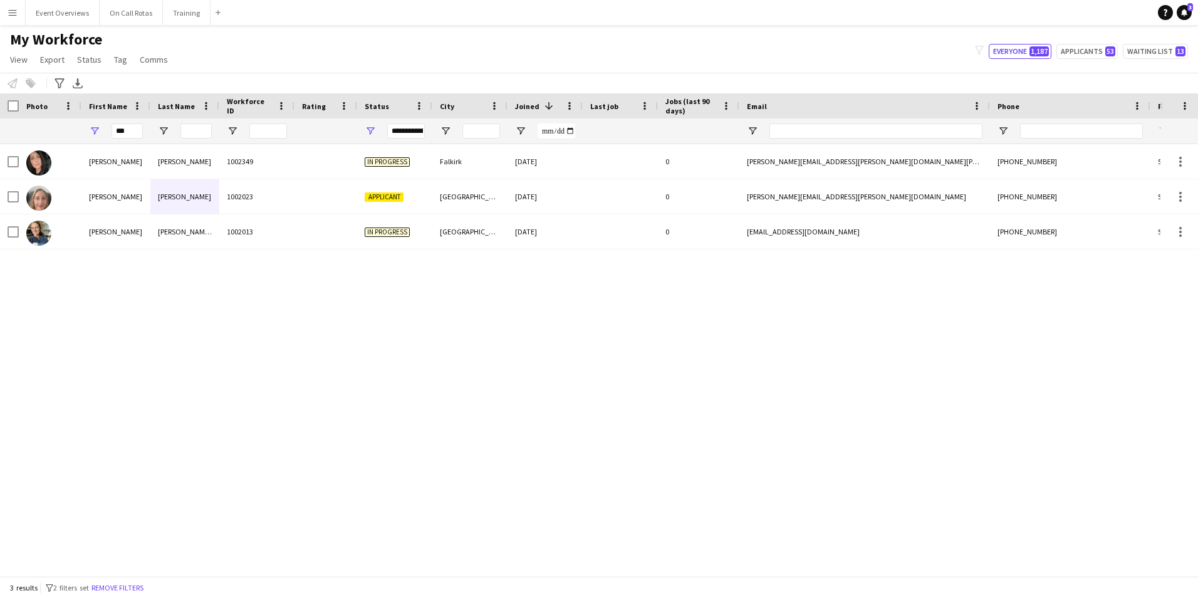
click at [411, 137] on div "**********" at bounding box center [406, 130] width 38 height 15
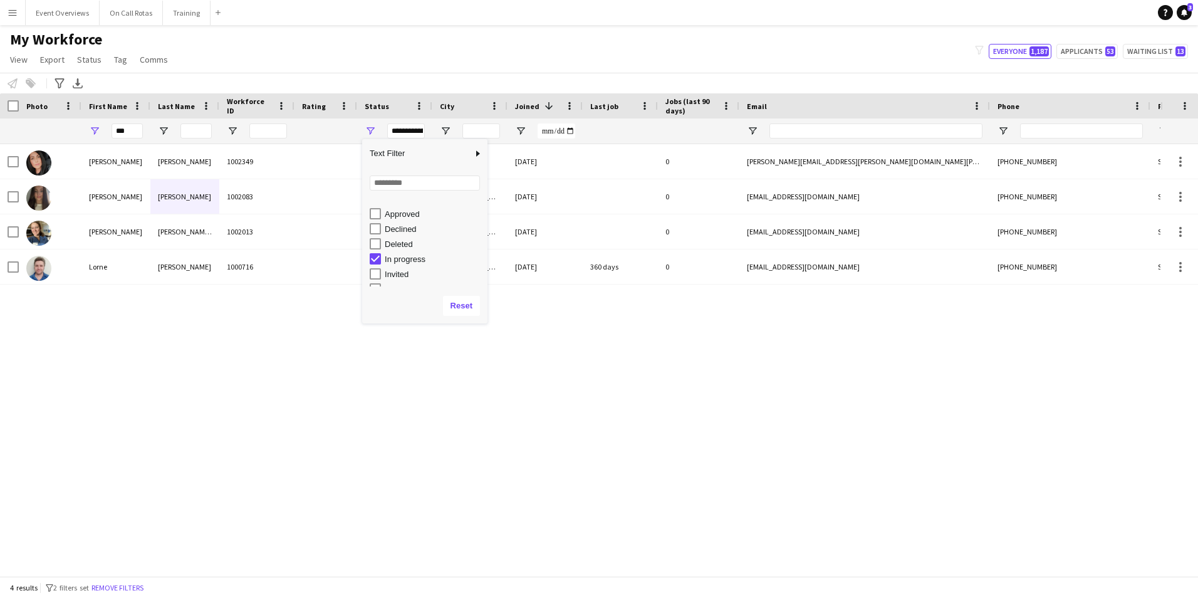
scroll to position [79, 0]
type input "**********"
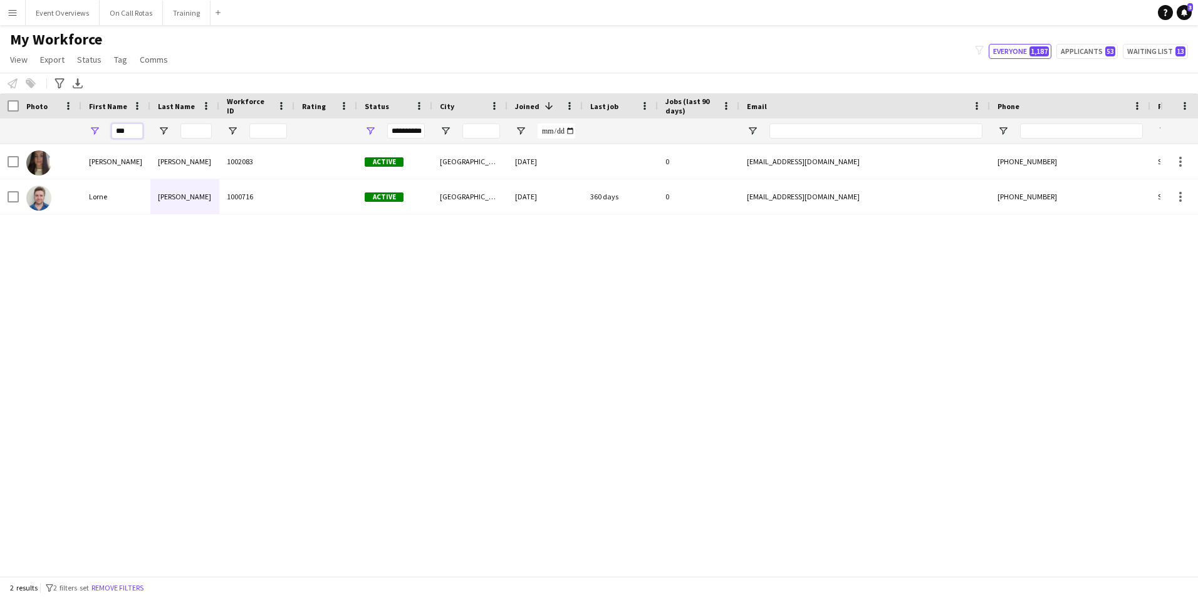
drag, startPoint x: 131, startPoint y: 128, endPoint x: 88, endPoint y: 130, distance: 43.3
click at [88, 130] on div "***" at bounding box center [115, 130] width 69 height 25
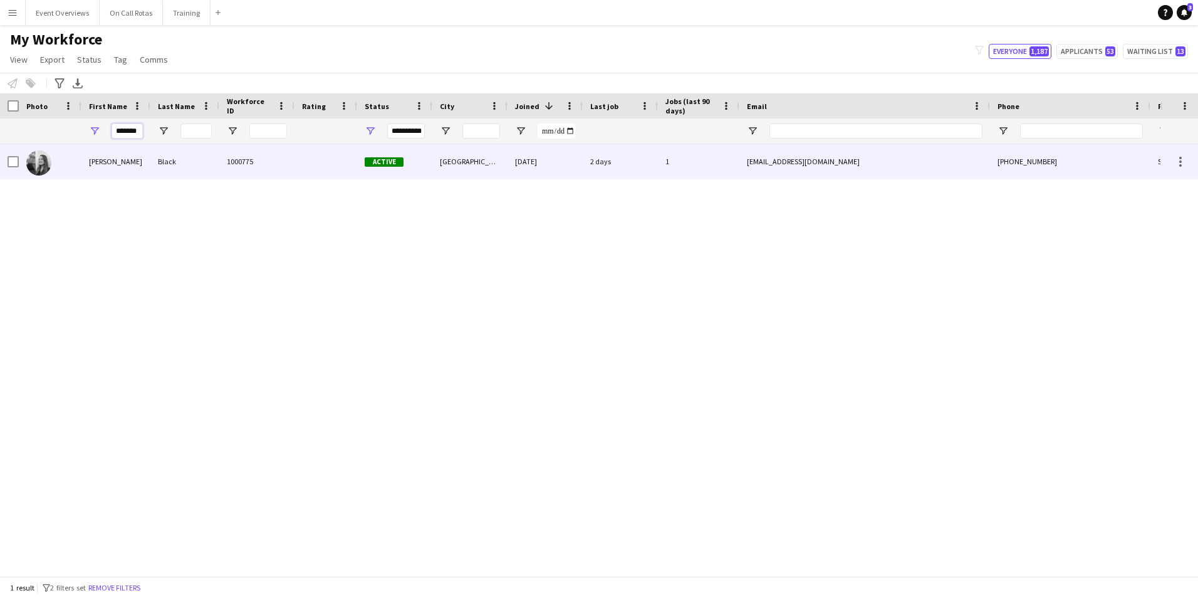
type input "*******"
click at [84, 160] on div "[PERSON_NAME]" at bounding box center [115, 161] width 69 height 34
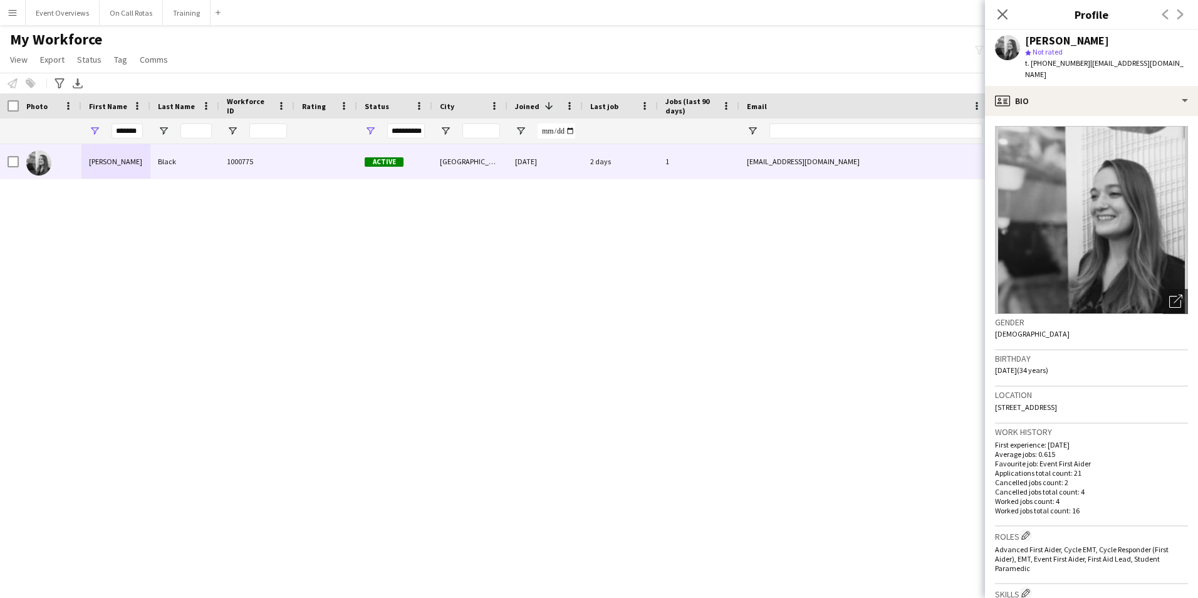
drag, startPoint x: 1124, startPoint y: 392, endPoint x: 989, endPoint y: 397, distance: 134.8
click at [989, 397] on app-crew-profile-bio "Open photos pop-in Gender [DEMOGRAPHIC_DATA] Birthday [DEMOGRAPHIC_DATA] (34 ye…" at bounding box center [1091, 357] width 213 height 482
copy span "[STREET_ADDRESS]"
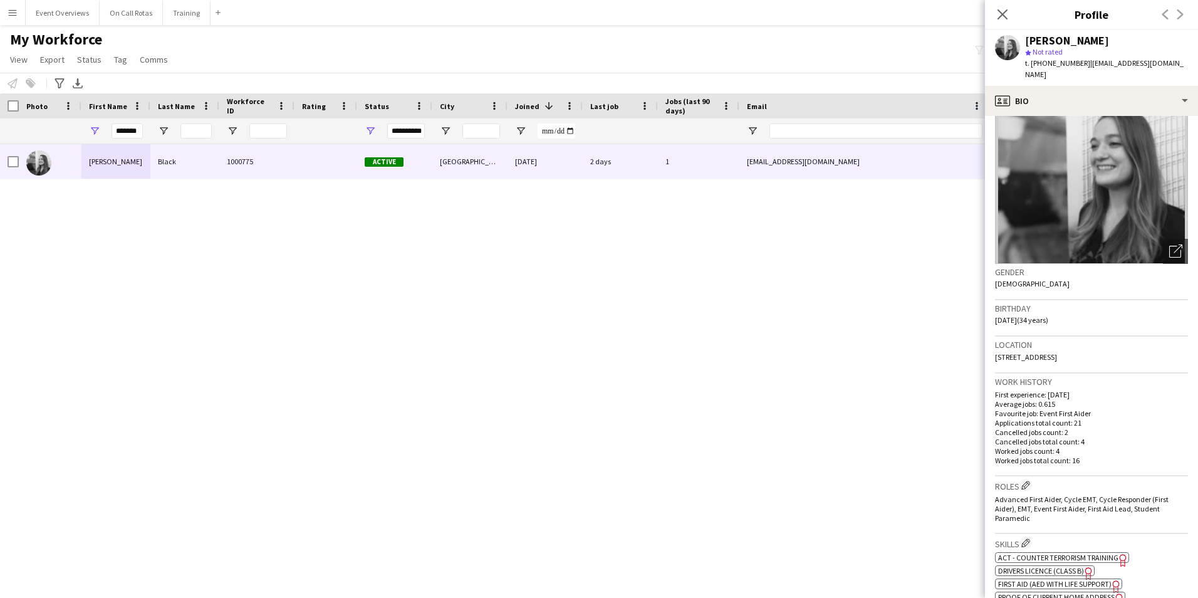
scroll to position [0, 0]
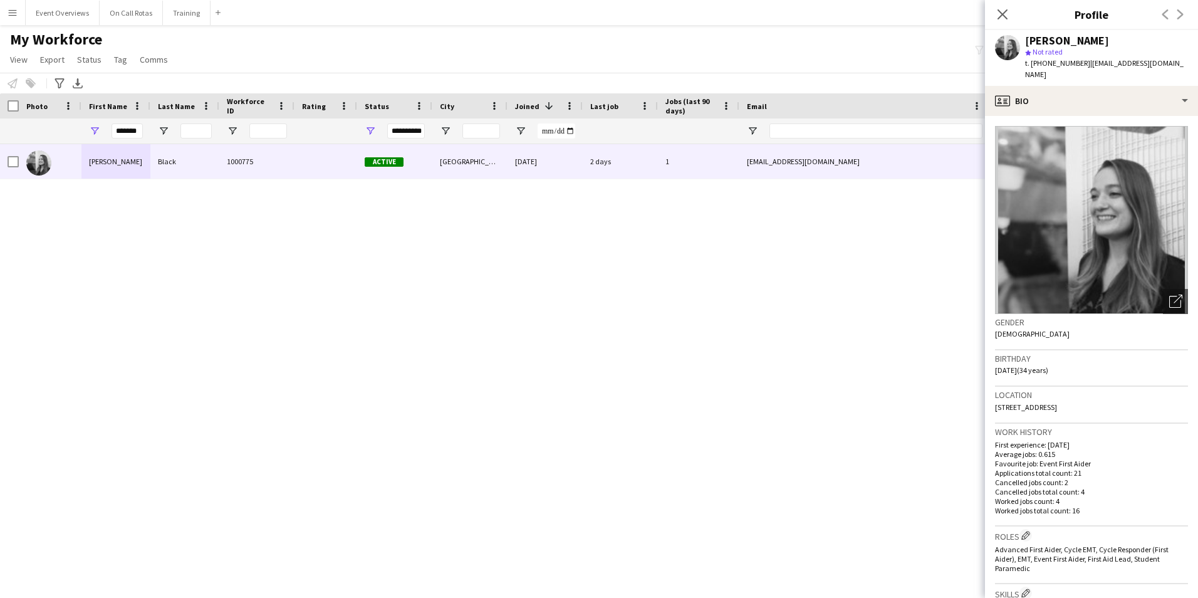
click at [145, 132] on div "*******" at bounding box center [115, 130] width 69 height 25
drag, startPoint x: 142, startPoint y: 129, endPoint x: 83, endPoint y: 132, distance: 58.4
click at [83, 132] on div "*******" at bounding box center [115, 130] width 69 height 25
